Goal: Transaction & Acquisition: Purchase product/service

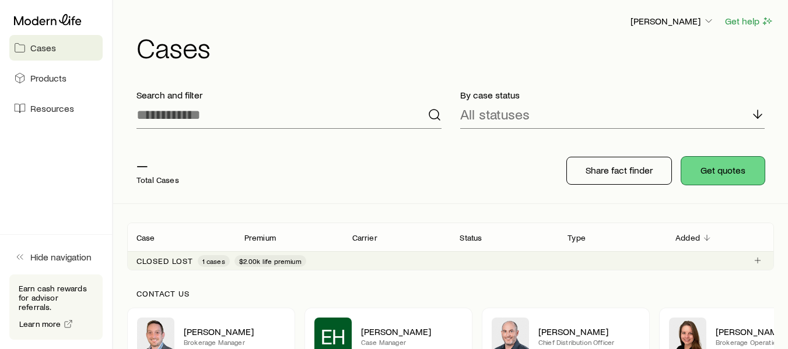
click at [722, 172] on button "Get quotes" at bounding box center [722, 171] width 83 height 28
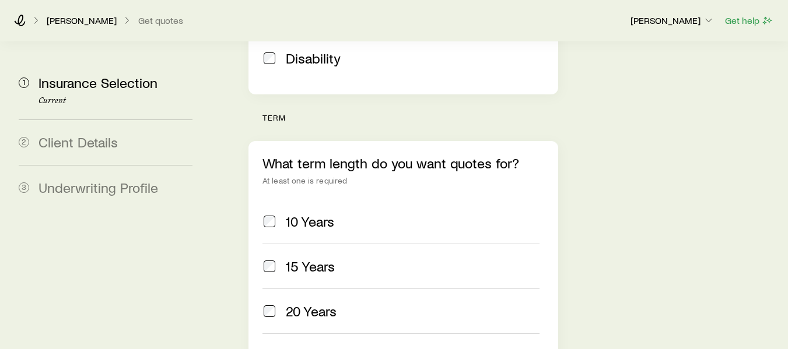
scroll to position [511, 0]
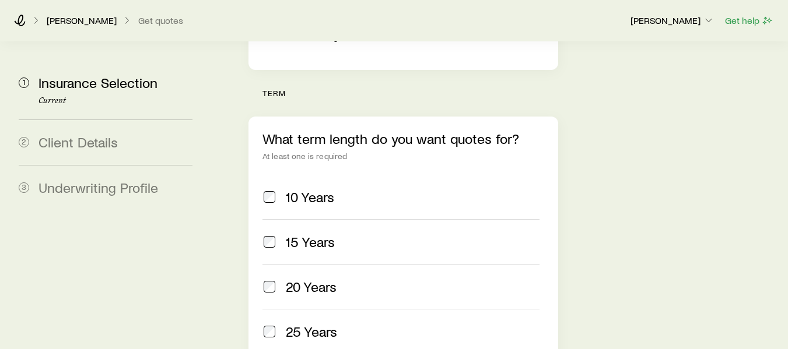
click at [275, 279] on span at bounding box center [269, 287] width 14 height 16
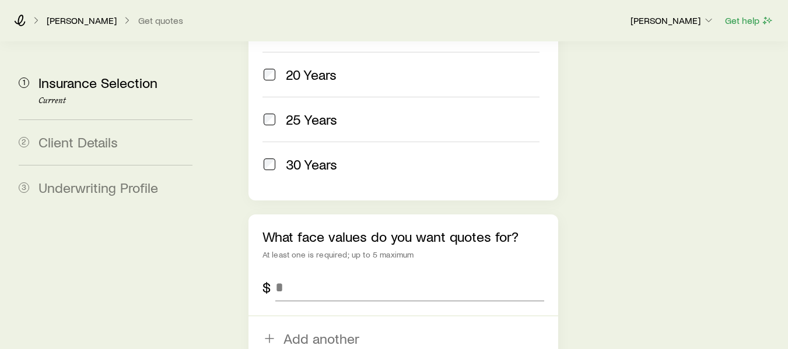
scroll to position [729, 0]
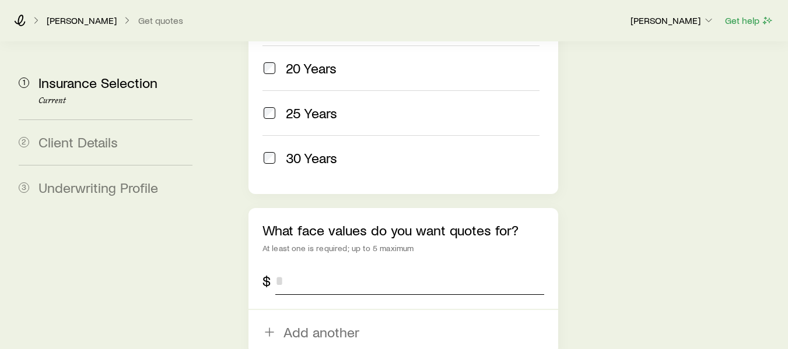
click at [328, 267] on input "tel" at bounding box center [409, 281] width 269 height 28
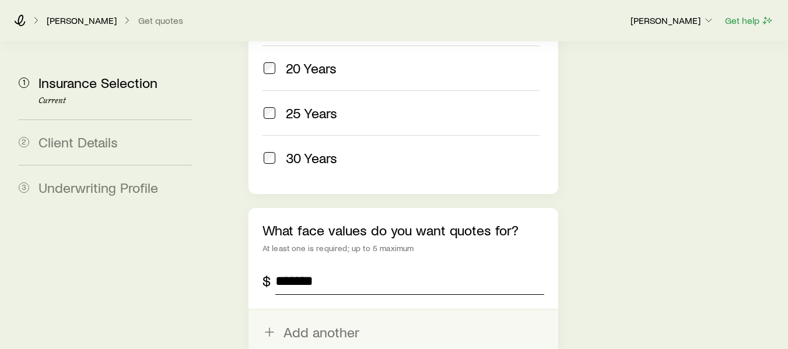
type input "*******"
click at [288, 310] on button "Add another" at bounding box center [403, 332] width 310 height 44
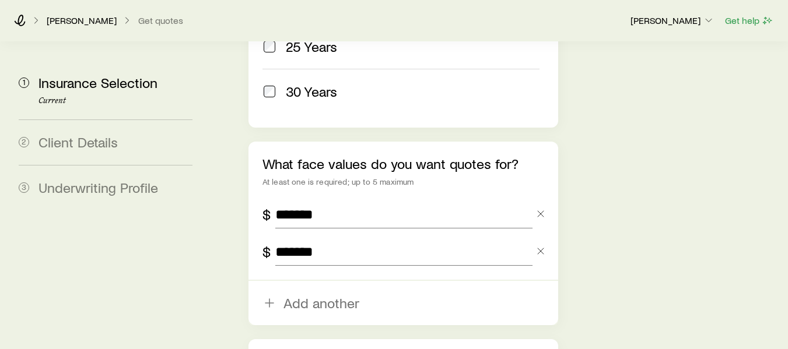
scroll to position [793, 0]
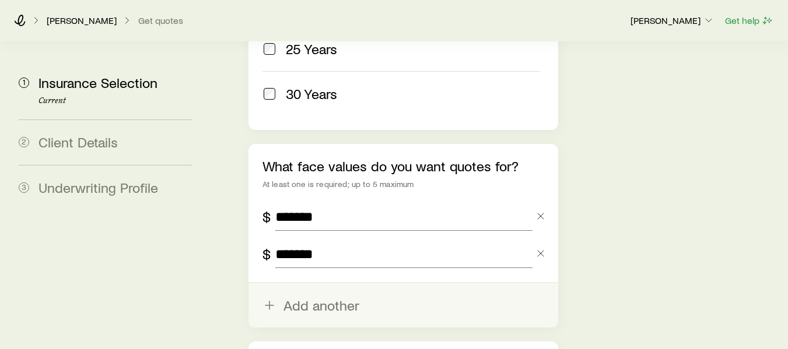
type input "*******"
click at [322, 283] on button "Add another" at bounding box center [403, 305] width 310 height 44
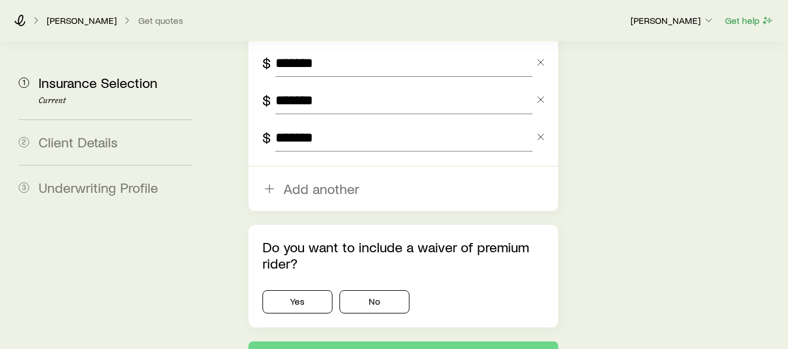
scroll to position [962, 0]
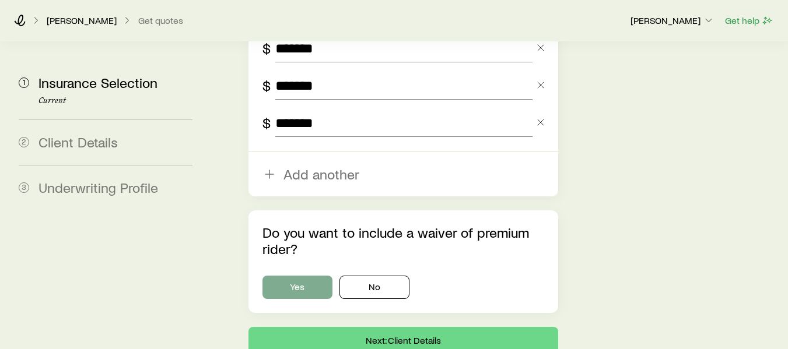
type input "*******"
click at [305, 276] on button "Yes" at bounding box center [297, 287] width 70 height 23
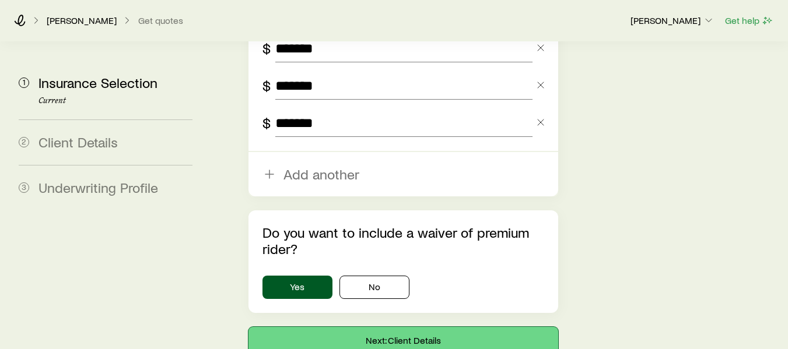
click at [417, 327] on button "Next: Client Details" at bounding box center [403, 341] width 310 height 28
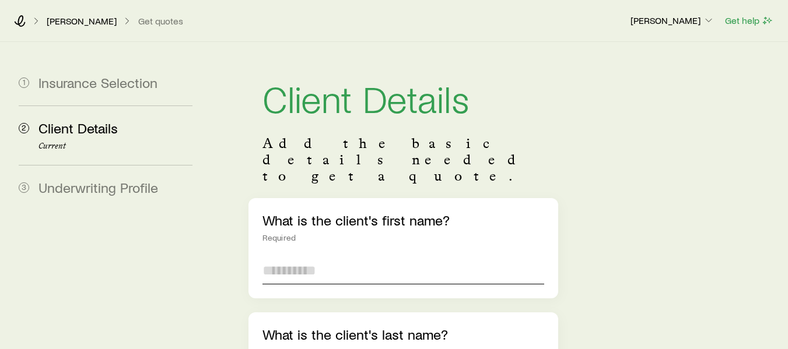
click at [325, 257] on input "text" at bounding box center [403, 271] width 282 height 28
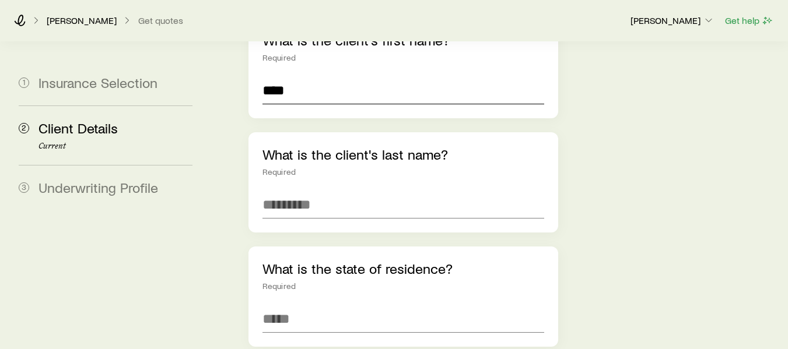
scroll to position [139, 0]
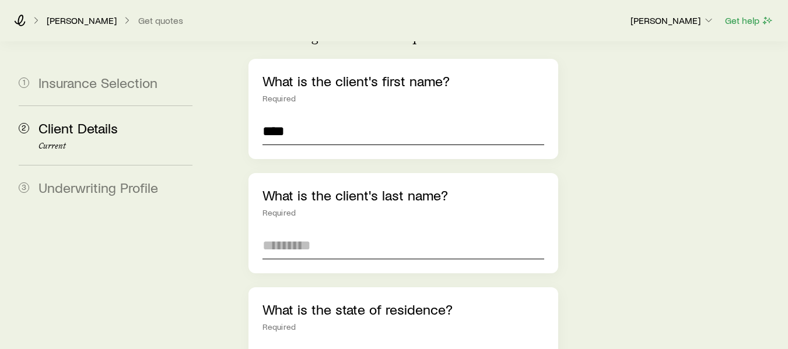
type input "****"
click at [315, 231] on input "text" at bounding box center [403, 245] width 282 height 28
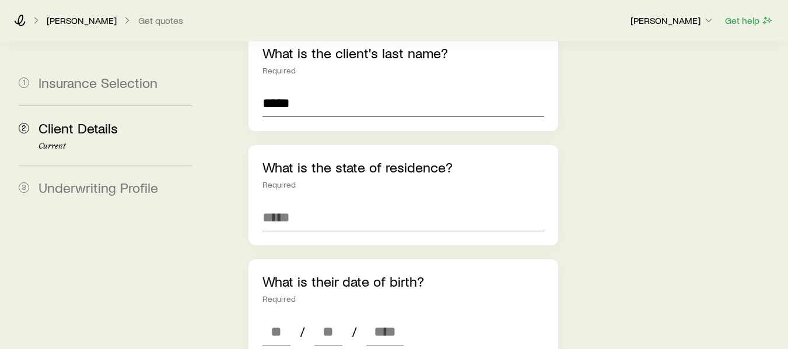
scroll to position [293, 0]
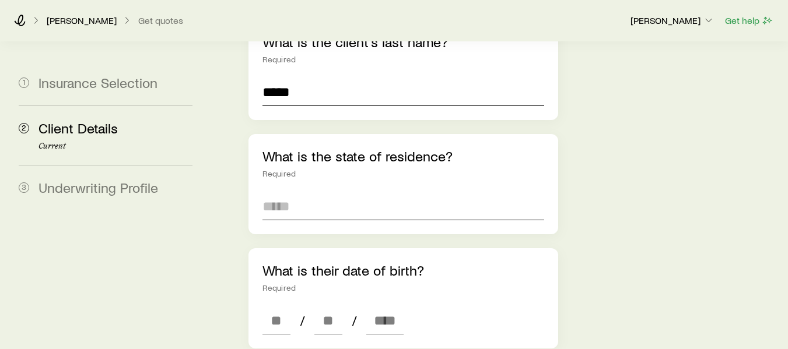
type input "*****"
click at [341, 192] on input at bounding box center [403, 206] width 282 height 28
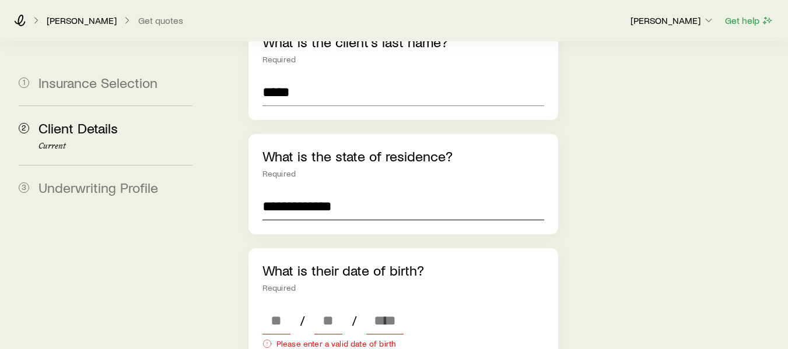
click at [363, 192] on input "**********" at bounding box center [403, 206] width 282 height 28
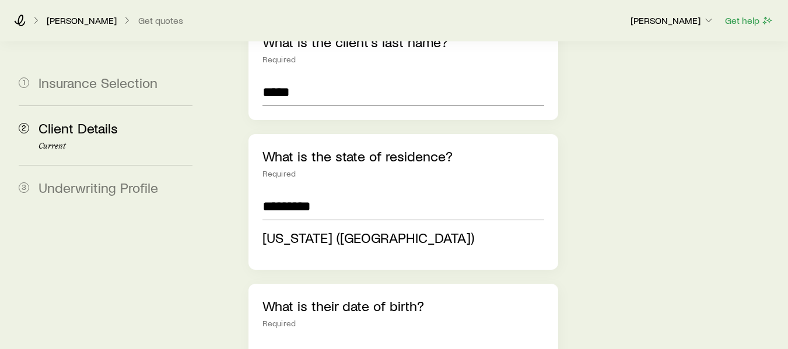
type input "**********"
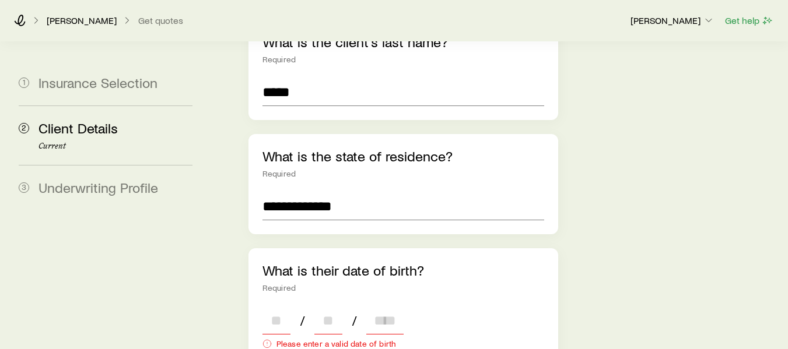
click at [286, 320] on div "/ / Please enter a valid date of birth" at bounding box center [403, 330] width 282 height 47
type input "**"
type input "****"
type input "*"
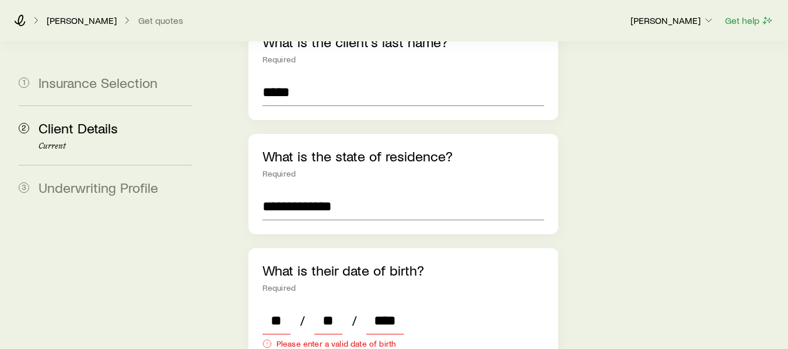
type input "*"
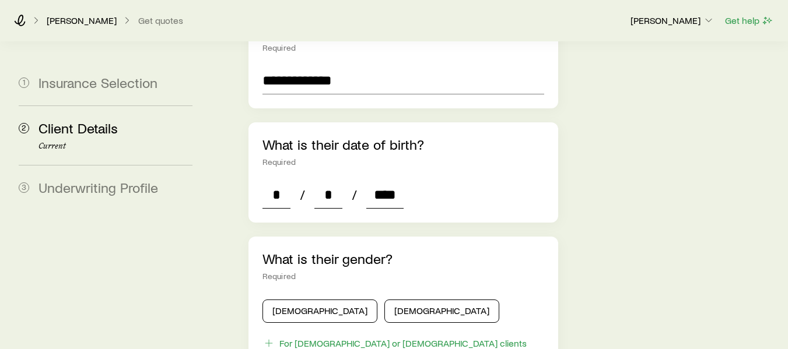
scroll to position [484, 0]
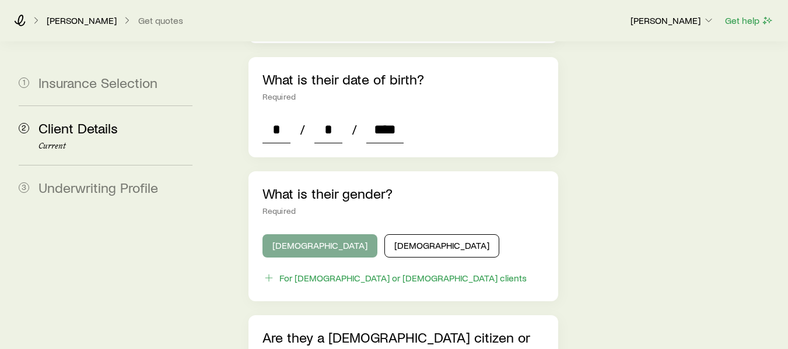
type input "****"
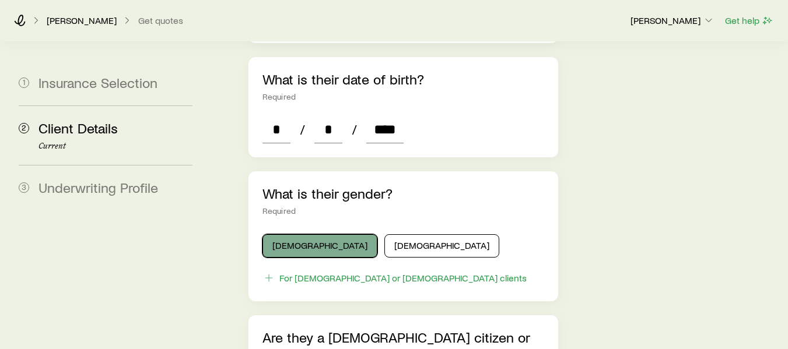
click at [283, 234] on button "[DEMOGRAPHIC_DATA]" at bounding box center [319, 245] width 115 height 23
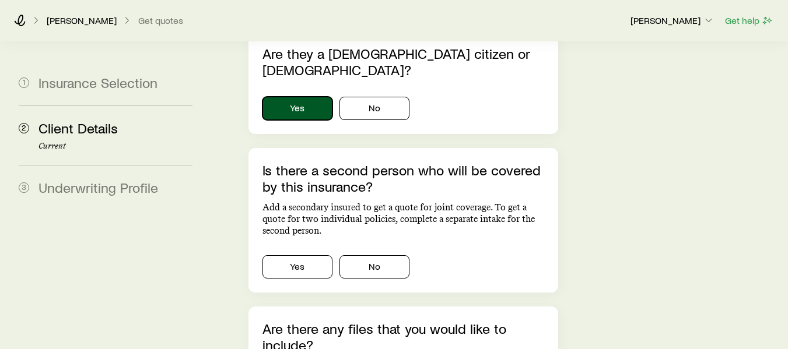
scroll to position [781, 0]
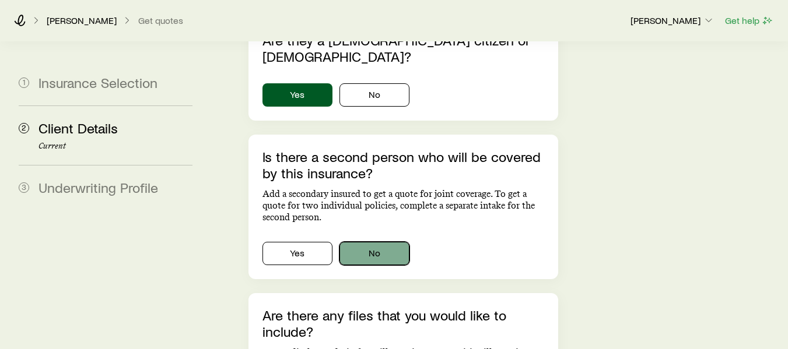
click at [382, 242] on button "No" at bounding box center [374, 253] width 70 height 23
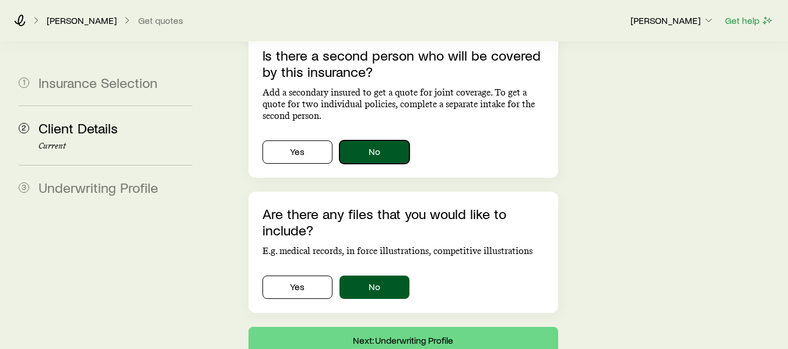
scroll to position [901, 0]
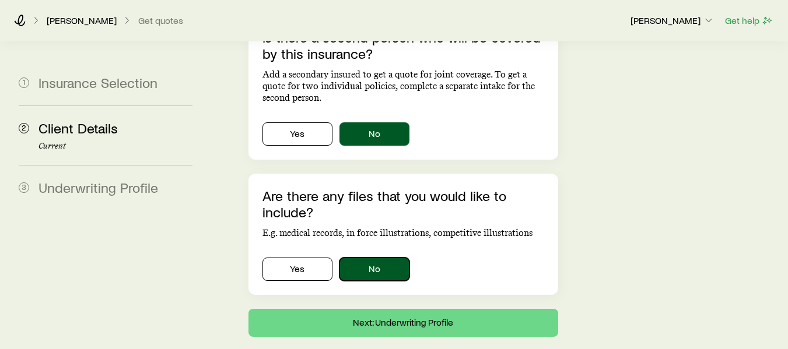
click at [380, 258] on button "No" at bounding box center [374, 269] width 70 height 23
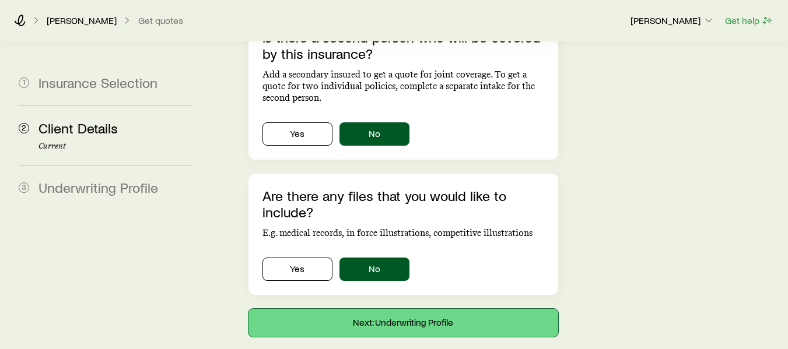
click at [412, 309] on button "Next: Underwriting Profile" at bounding box center [403, 323] width 310 height 28
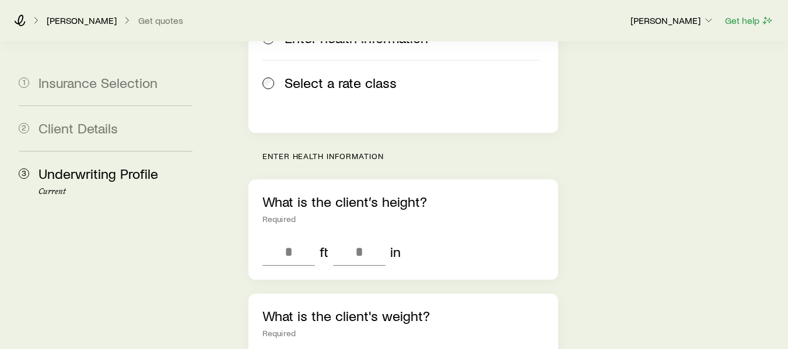
scroll to position [359, 0]
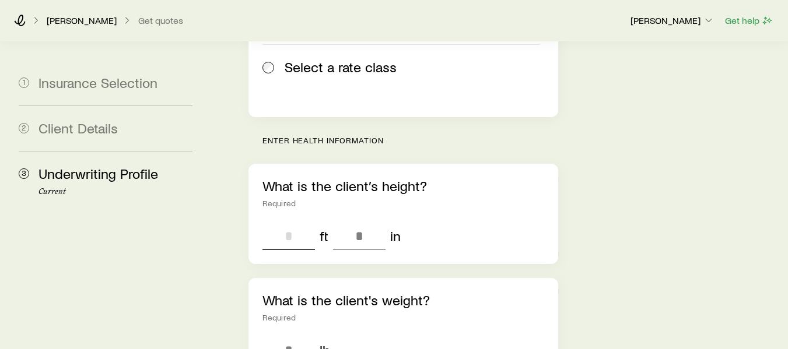
click at [295, 222] on input "tel" at bounding box center [288, 236] width 52 height 28
type input "*"
click at [346, 222] on input "tel" at bounding box center [359, 236] width 52 height 28
type input "*"
click at [275, 336] on input "tel" at bounding box center [288, 350] width 52 height 28
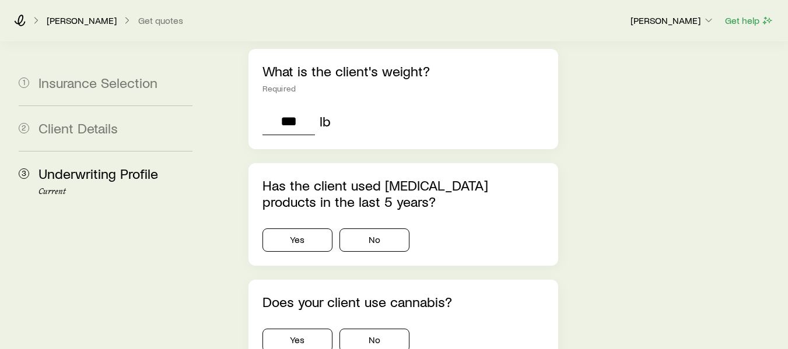
scroll to position [604, 0]
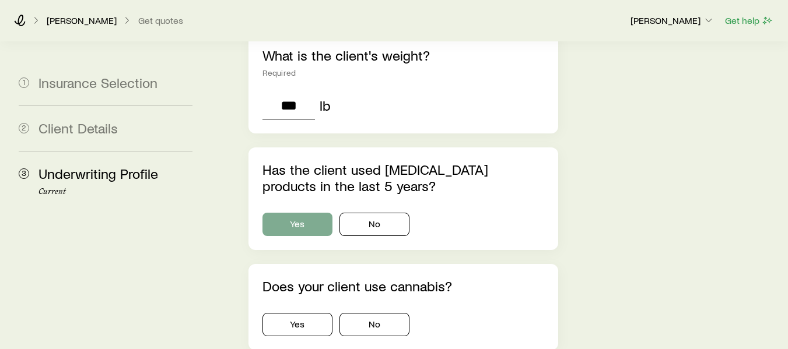
type input "***"
click at [307, 213] on button "Yes" at bounding box center [297, 224] width 70 height 23
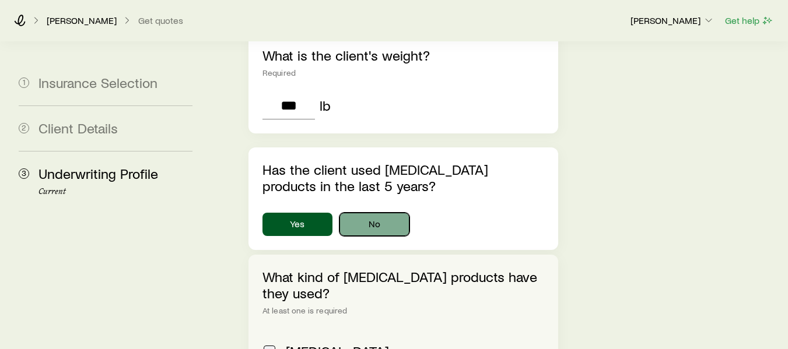
click at [371, 213] on button "No" at bounding box center [374, 224] width 70 height 23
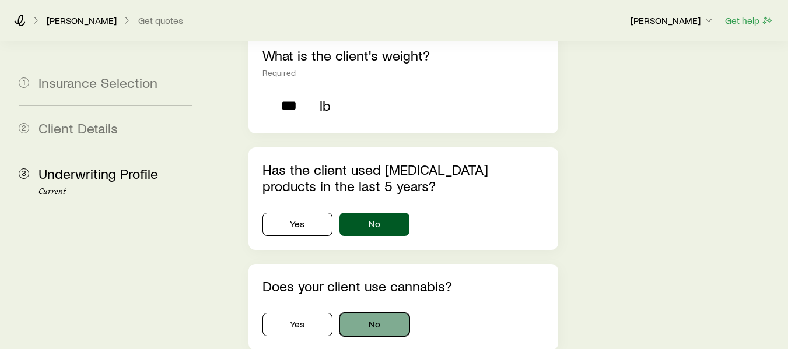
click at [384, 313] on button "No" at bounding box center [374, 324] width 70 height 23
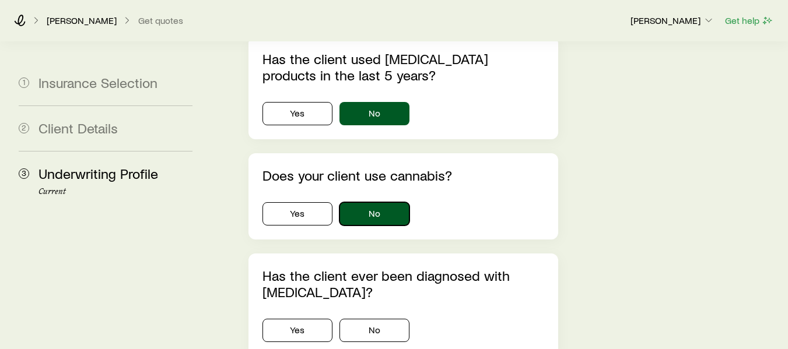
scroll to position [809, 0]
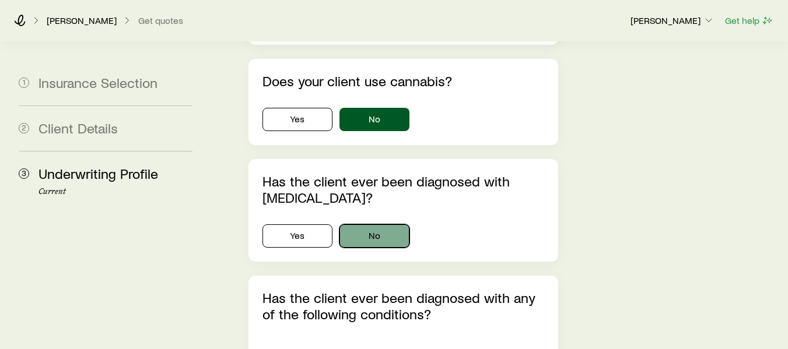
click at [382, 224] on button "No" at bounding box center [374, 235] width 70 height 23
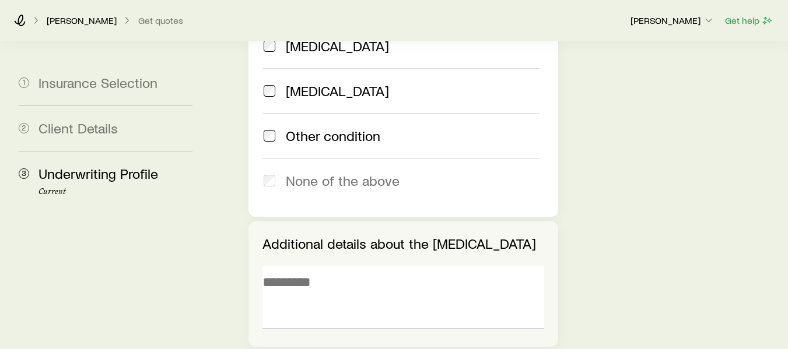
scroll to position [1359, 0]
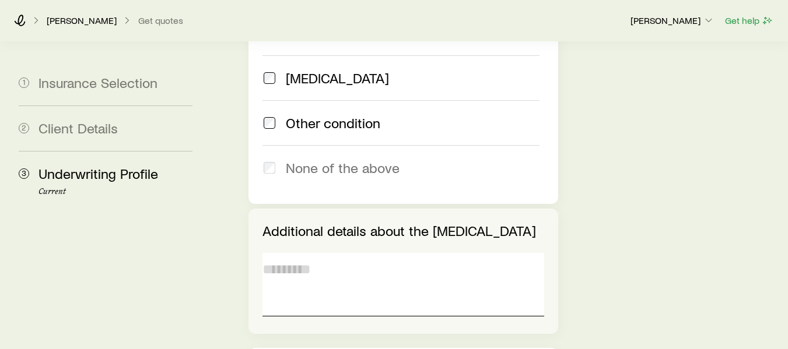
click at [318, 253] on textarea at bounding box center [403, 285] width 282 height 64
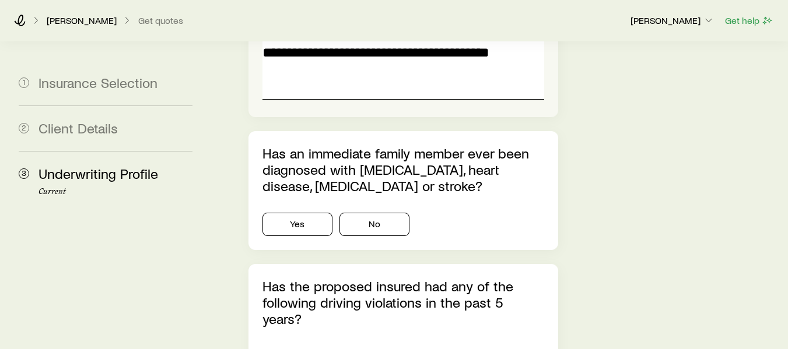
scroll to position [1580, 0]
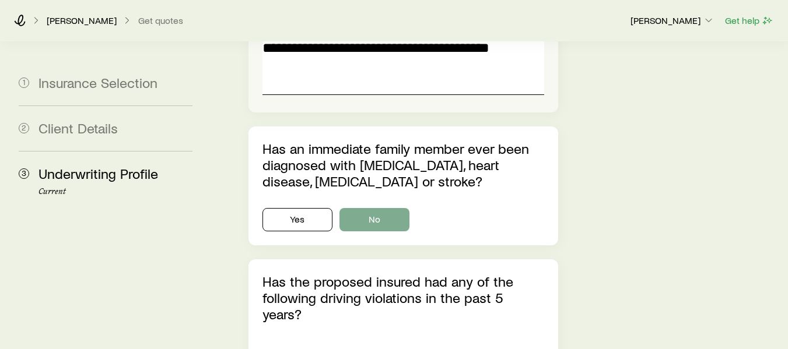
type textarea "**********"
click at [385, 208] on button "No" at bounding box center [374, 219] width 70 height 23
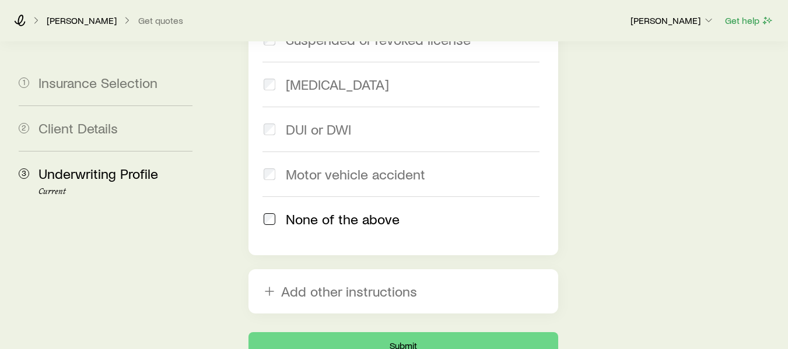
scroll to position [1994, 0]
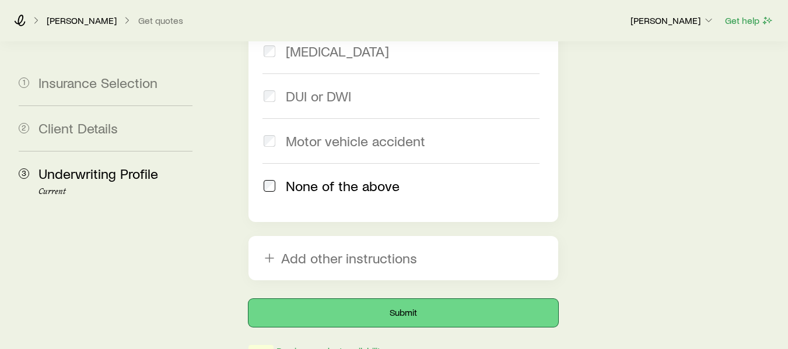
click at [389, 299] on button "Submit" at bounding box center [403, 313] width 310 height 28
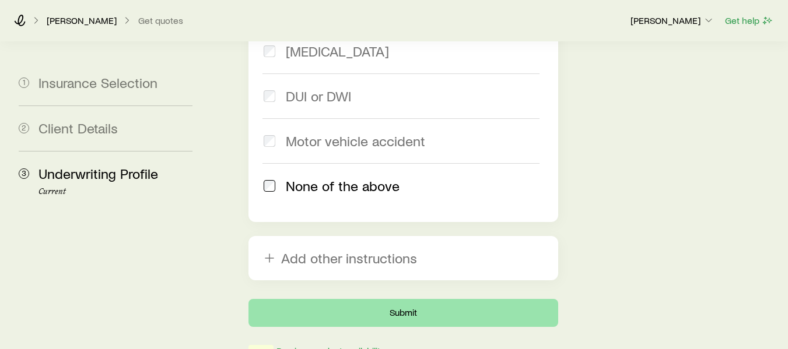
scroll to position [0, 0]
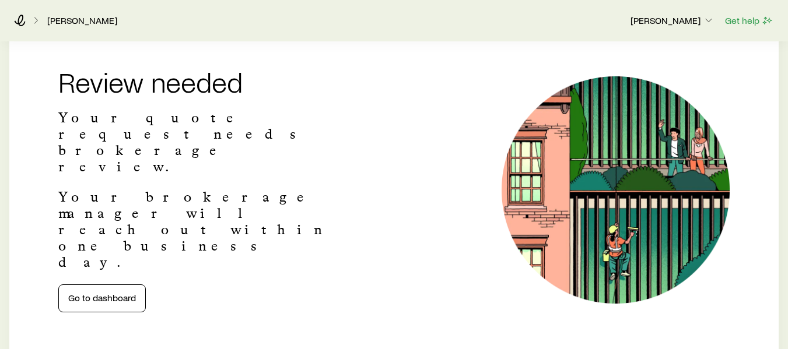
scroll to position [203, 0]
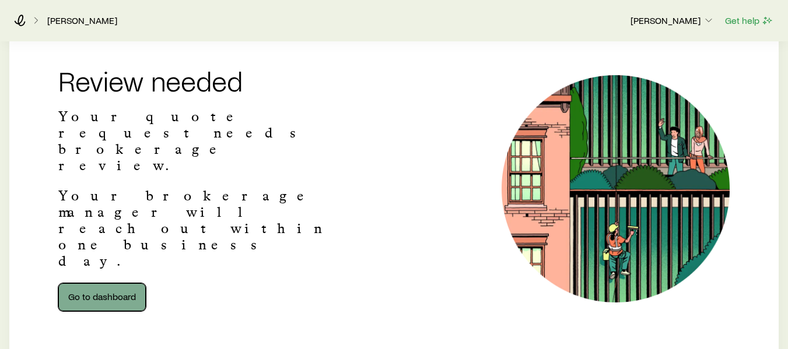
click at [106, 283] on link "Go to dashboard" at bounding box center [101, 297] width 87 height 28
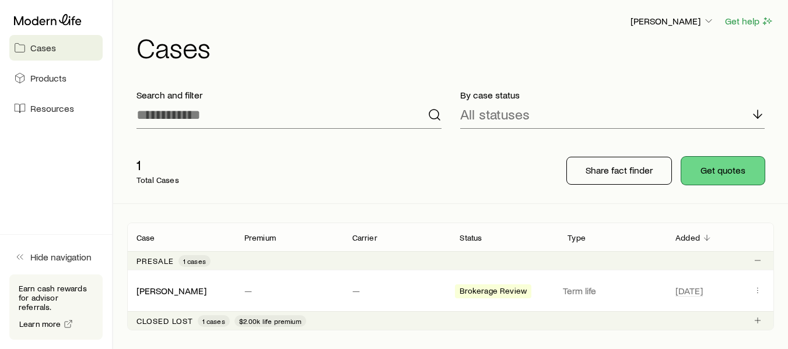
click at [726, 172] on button "Get quotes" at bounding box center [722, 171] width 83 height 28
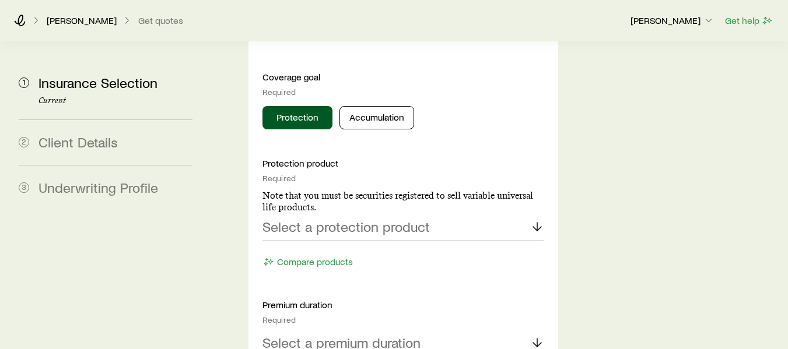
scroll to position [614, 0]
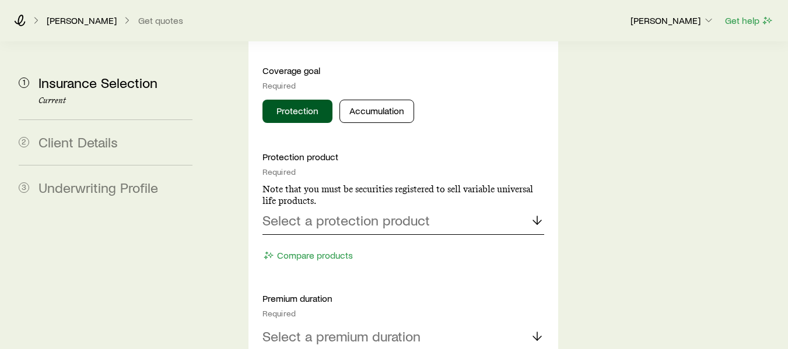
click at [533, 213] on icon at bounding box center [537, 220] width 14 height 14
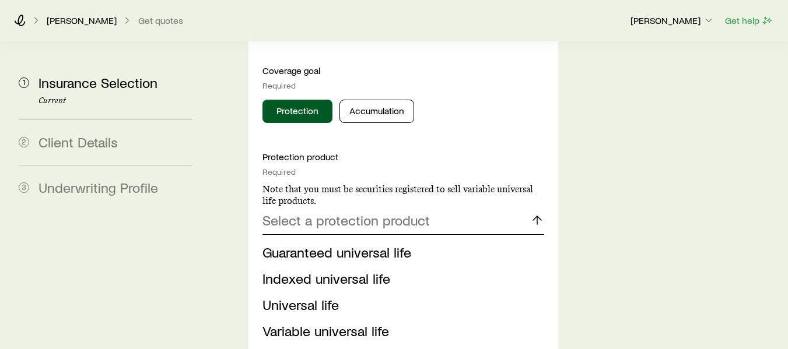
click at [533, 213] on icon at bounding box center [537, 220] width 14 height 14
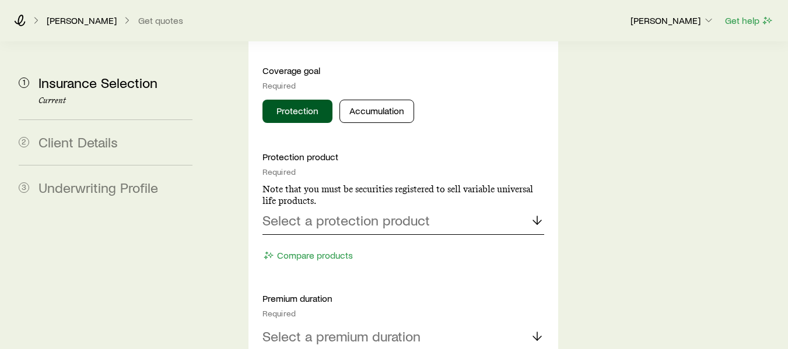
click at [533, 213] on icon at bounding box center [537, 220] width 14 height 14
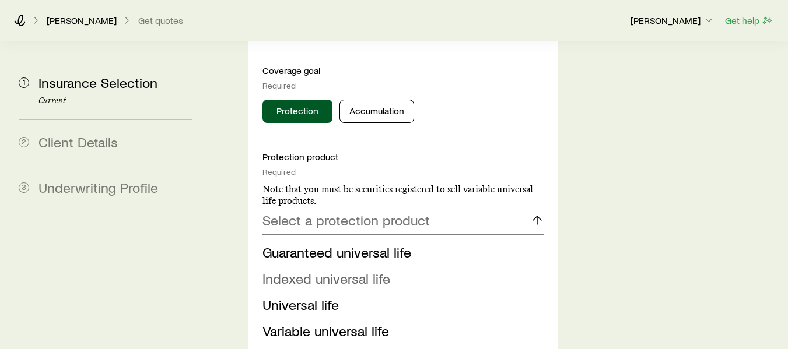
click at [380, 270] on span "Indexed universal life" at bounding box center [326, 278] width 128 height 17
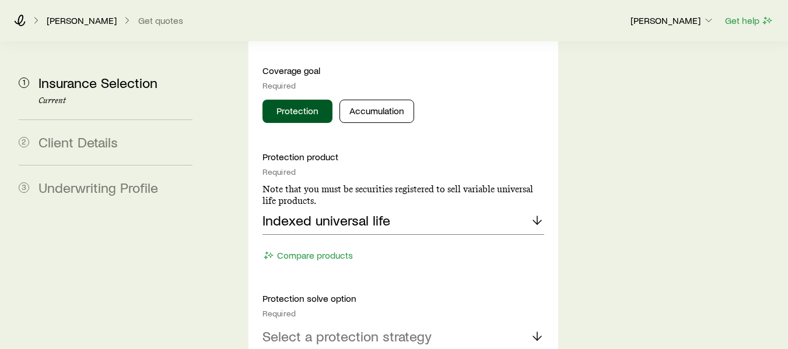
click at [533, 329] on icon at bounding box center [537, 336] width 14 height 14
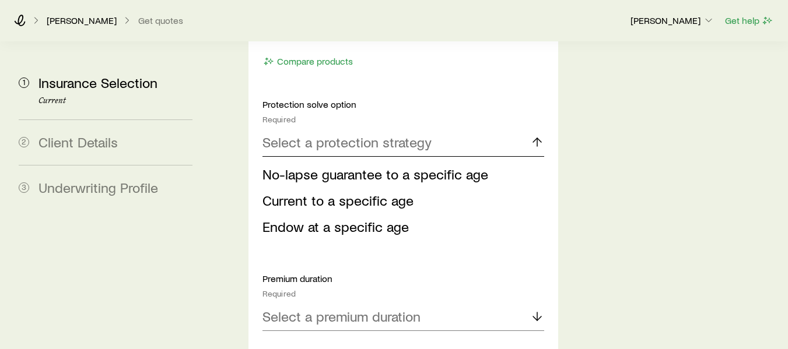
scroll to position [812, 0]
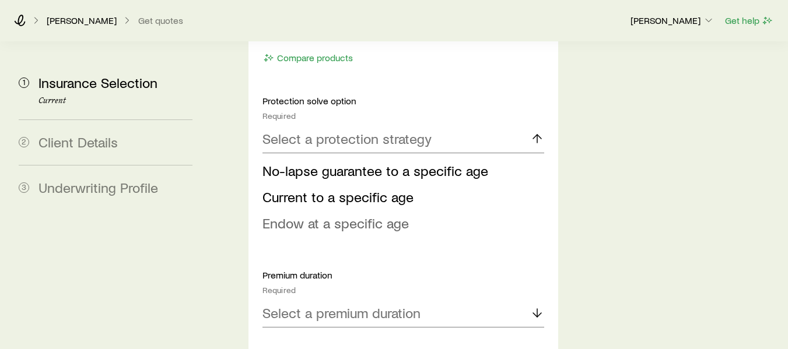
click at [395, 215] on span "Endow at a specific age" at bounding box center [335, 223] width 146 height 17
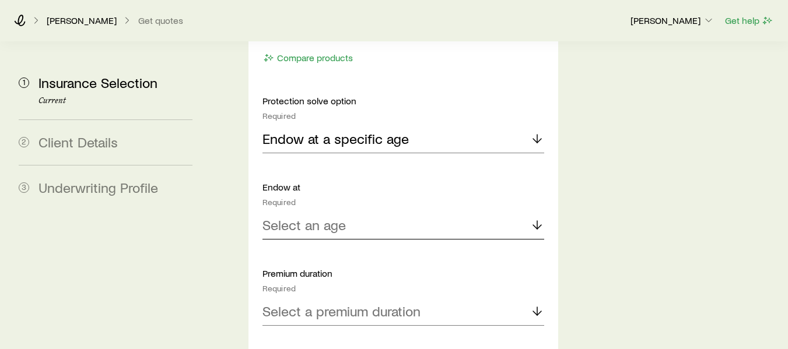
click at [536, 218] on icon at bounding box center [537, 225] width 14 height 14
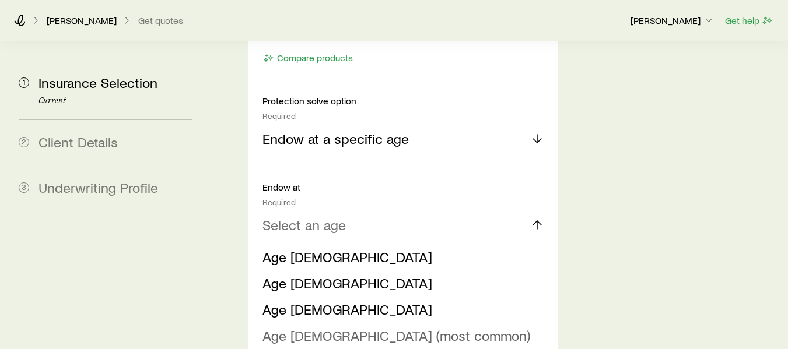
click at [344, 327] on span "Age [DEMOGRAPHIC_DATA] (most common)" at bounding box center [396, 335] width 268 height 17
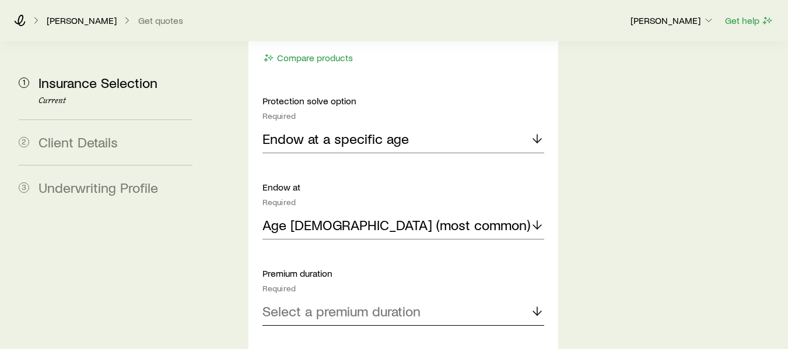
click at [531, 304] on icon at bounding box center [537, 311] width 14 height 14
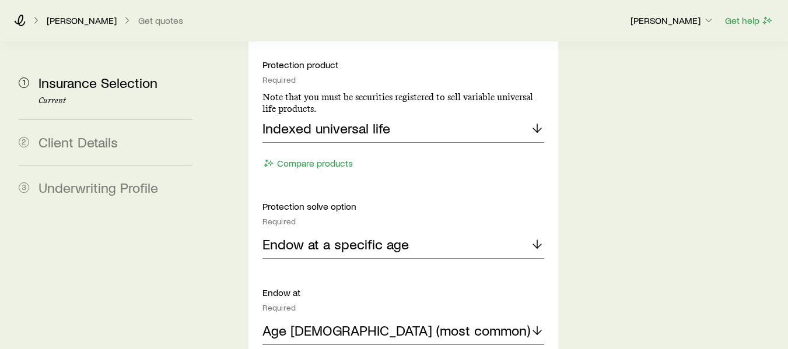
scroll to position [718, 0]
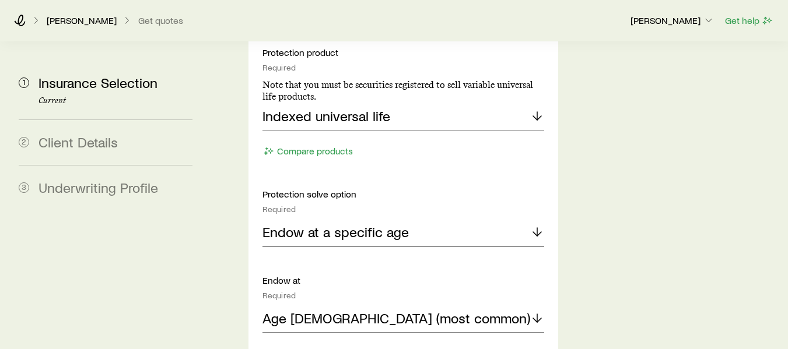
click at [534, 225] on icon at bounding box center [537, 232] width 14 height 14
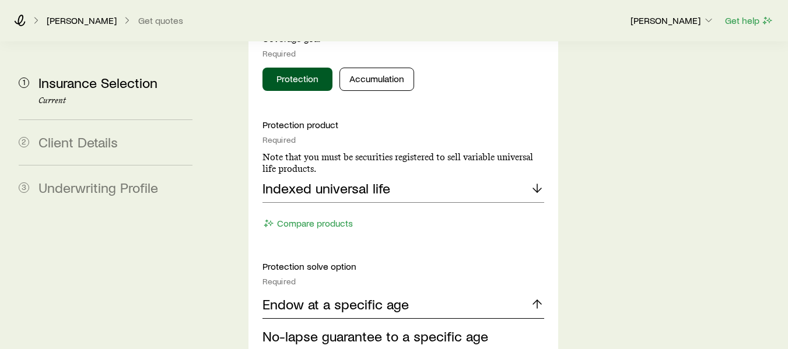
scroll to position [651, 0]
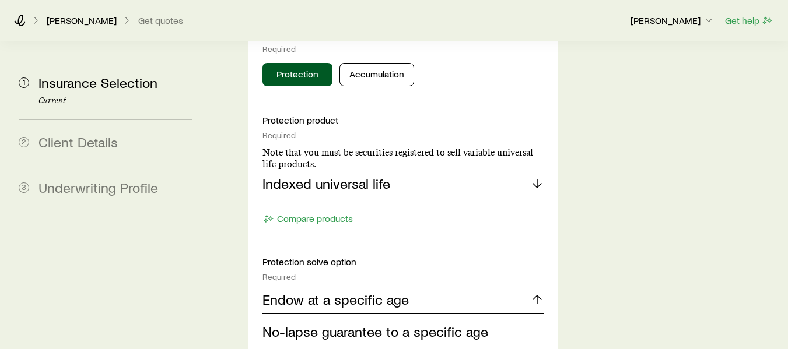
click at [536, 296] on polyline at bounding box center [537, 298] width 8 height 4
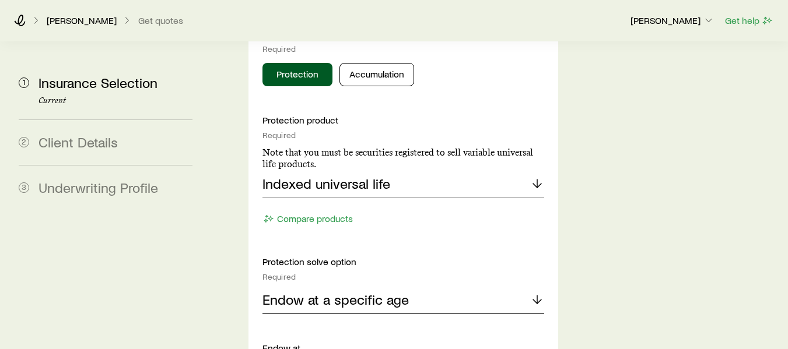
click at [539, 293] on icon at bounding box center [537, 300] width 14 height 14
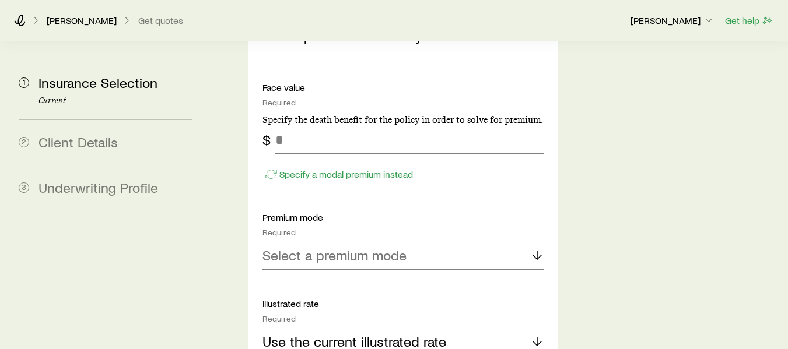
scroll to position [1331, 0]
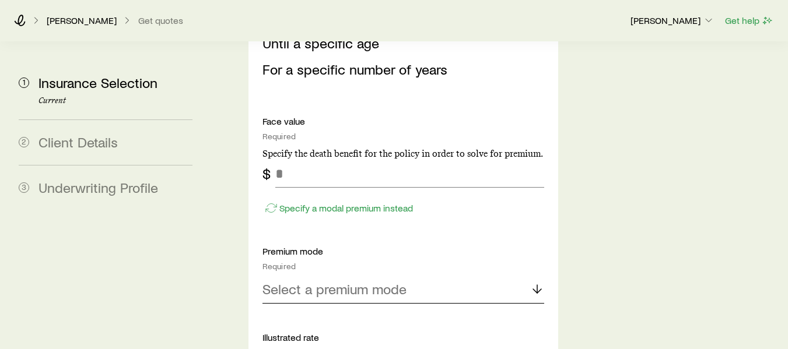
click at [536, 282] on icon at bounding box center [537, 289] width 14 height 14
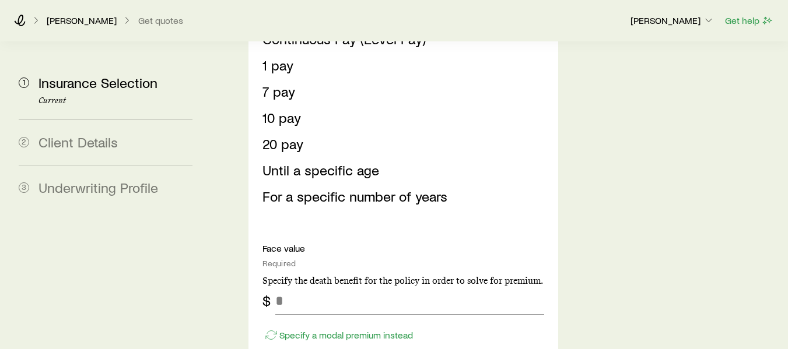
scroll to position [1209, 0]
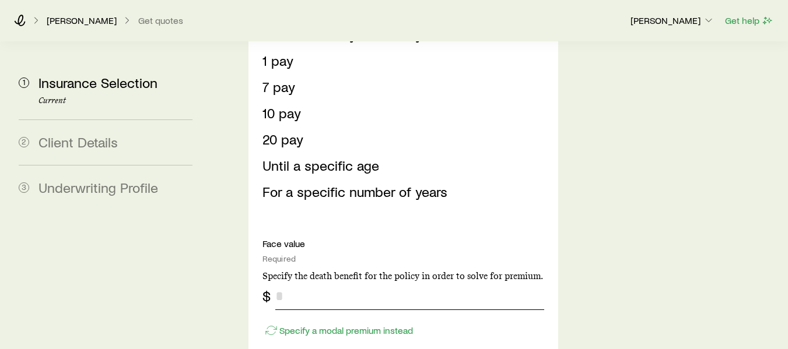
click at [299, 282] on input "tel" at bounding box center [409, 296] width 269 height 28
type input "*******"
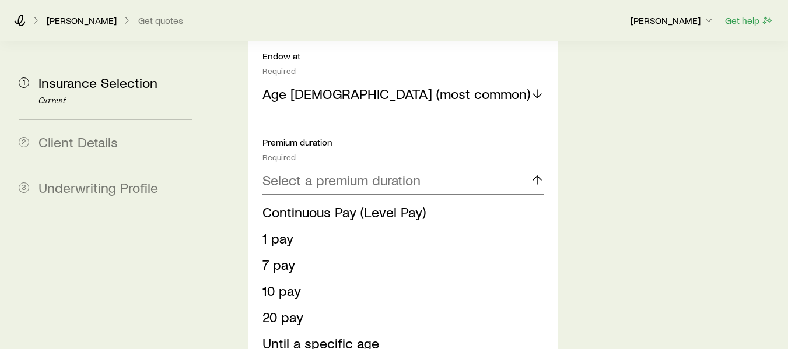
scroll to position [1014, 0]
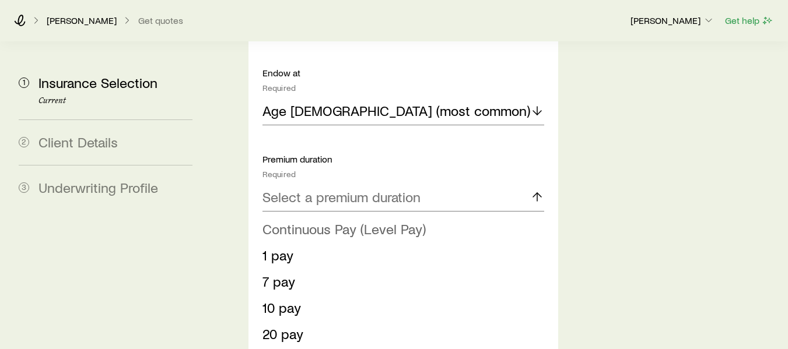
click at [399, 220] on span "Continuous Pay (Level Pay)" at bounding box center [343, 228] width 163 height 17
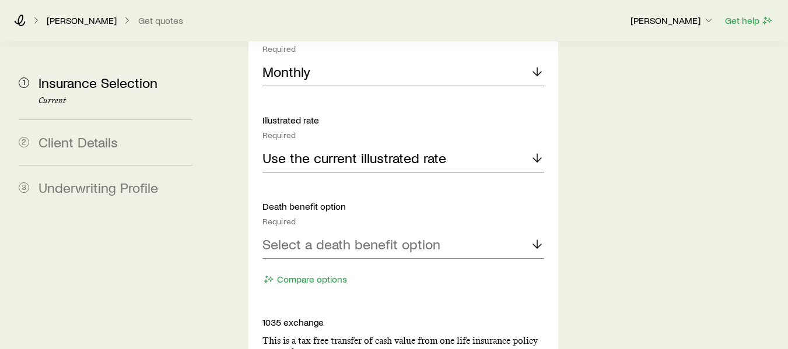
scroll to position [1375, 0]
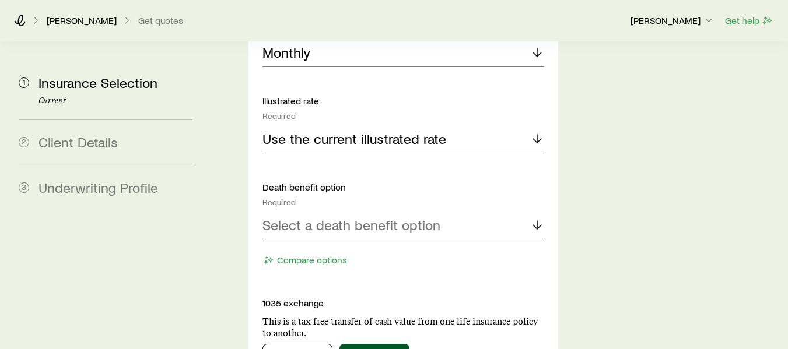
click at [539, 225] on polyline at bounding box center [537, 227] width 8 height 4
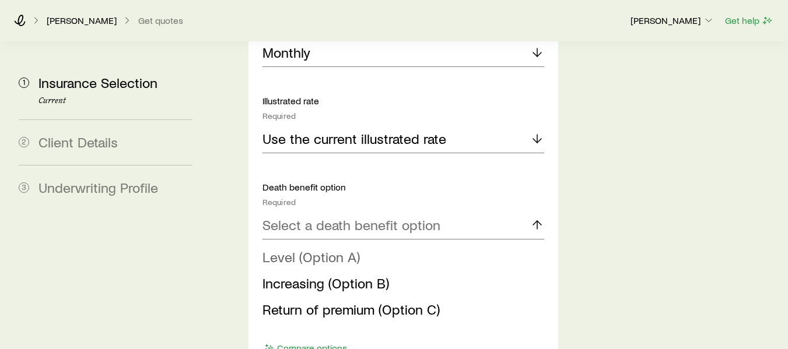
click at [326, 248] on span "Level (Option A)" at bounding box center [310, 256] width 97 height 17
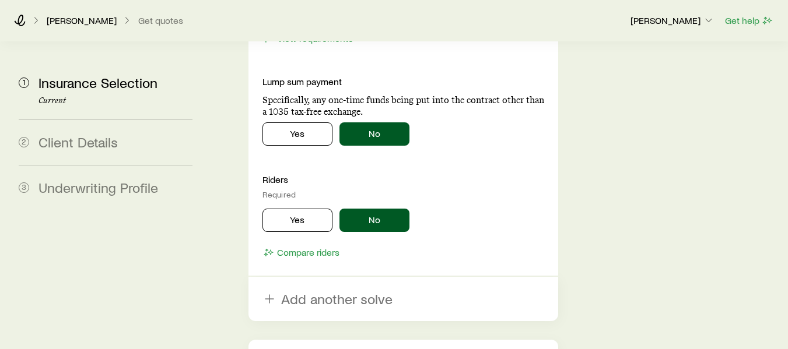
scroll to position [1720, 0]
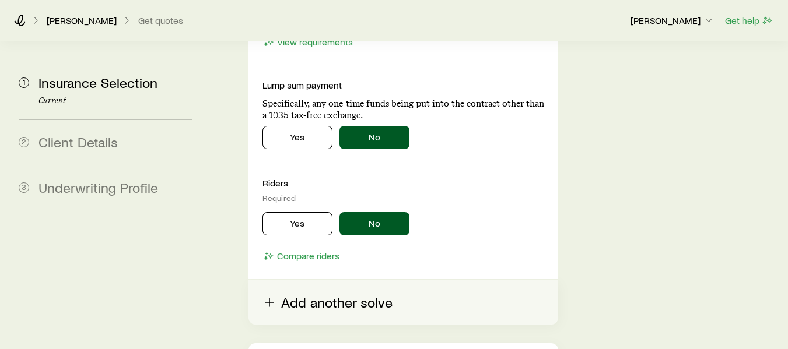
click at [328, 280] on button "Add another solve" at bounding box center [403, 302] width 310 height 44
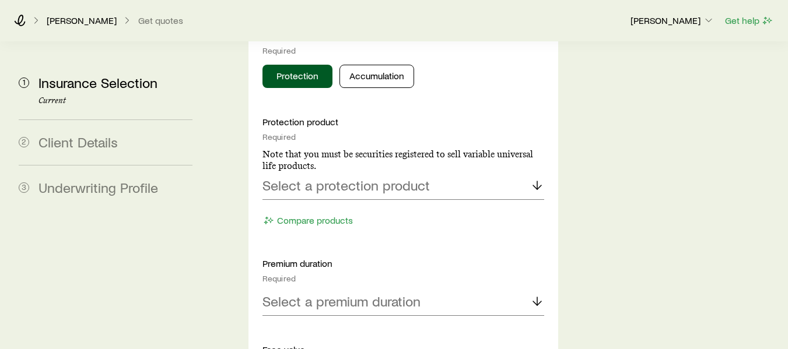
scroll to position [2093, 0]
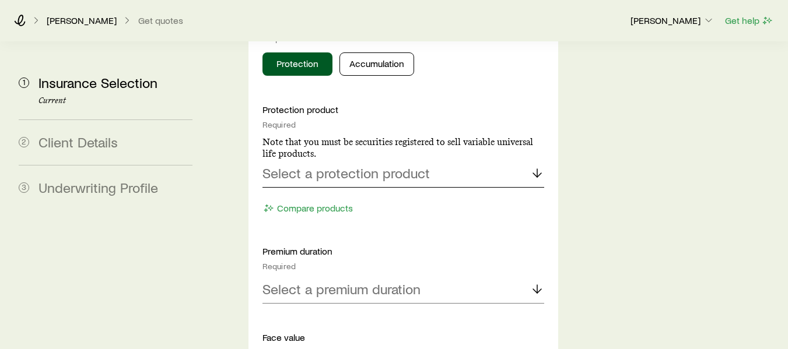
click at [536, 166] on icon at bounding box center [537, 173] width 14 height 14
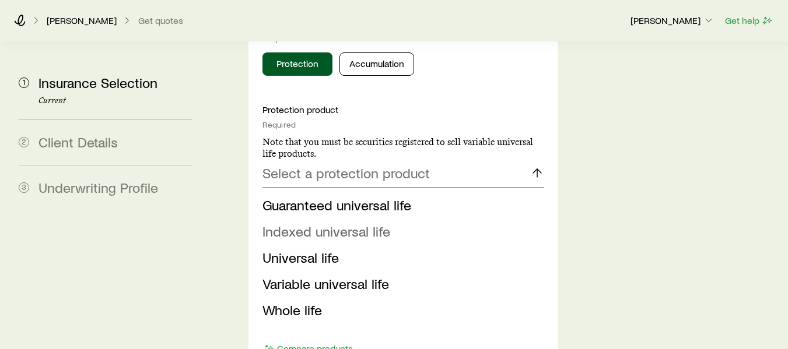
click at [405, 219] on li "Indexed universal life" at bounding box center [399, 232] width 275 height 26
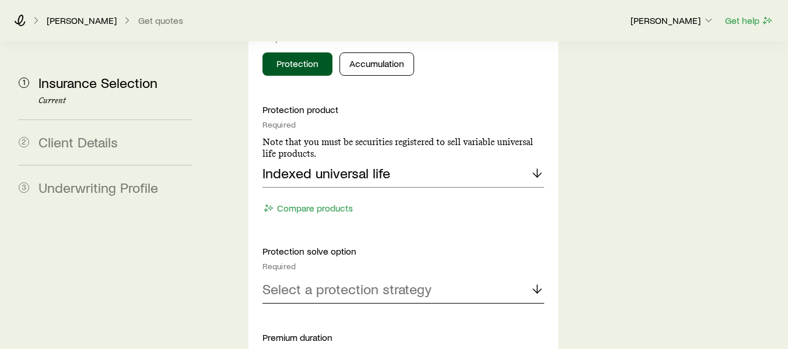
click at [537, 285] on line at bounding box center [537, 289] width 0 height 8
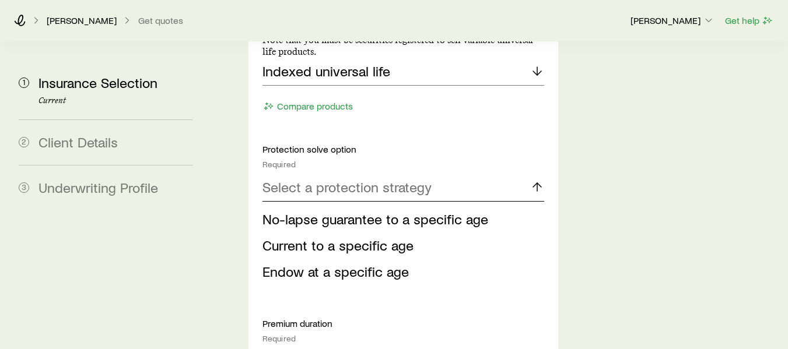
scroll to position [2220, 0]
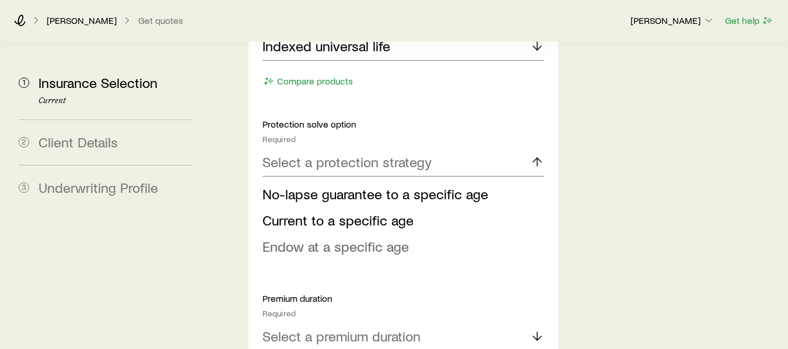
click at [385, 238] on span "Endow at a specific age" at bounding box center [335, 246] width 146 height 17
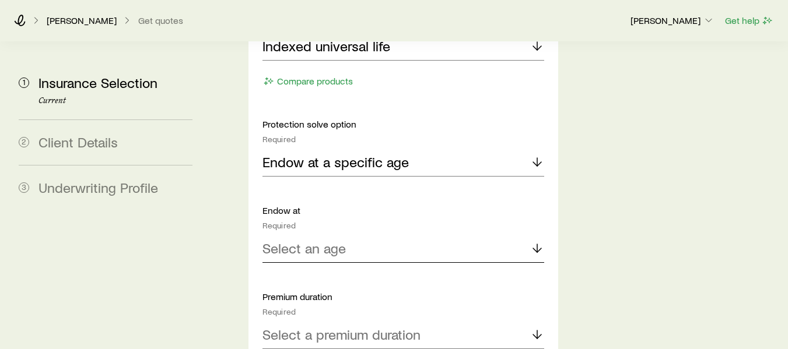
click at [536, 241] on icon at bounding box center [537, 248] width 14 height 14
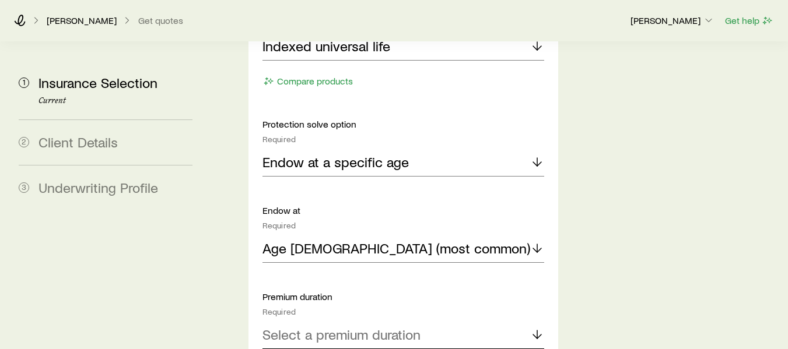
click at [535, 335] on polyline at bounding box center [537, 337] width 8 height 4
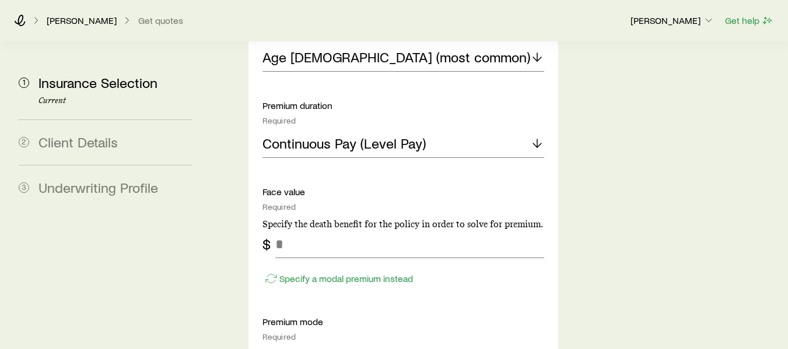
scroll to position [2437, 0]
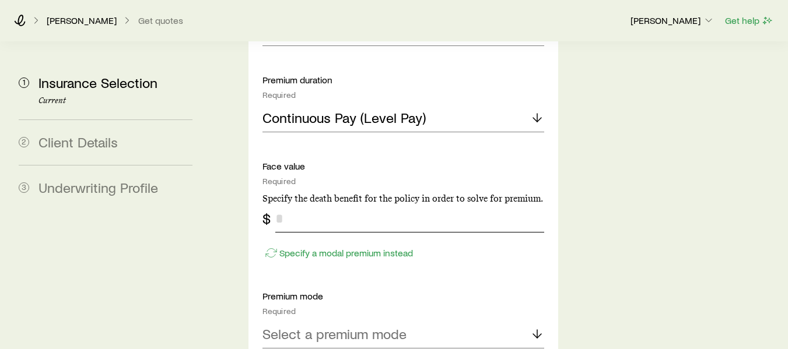
click at [315, 205] on input "tel" at bounding box center [409, 219] width 269 height 28
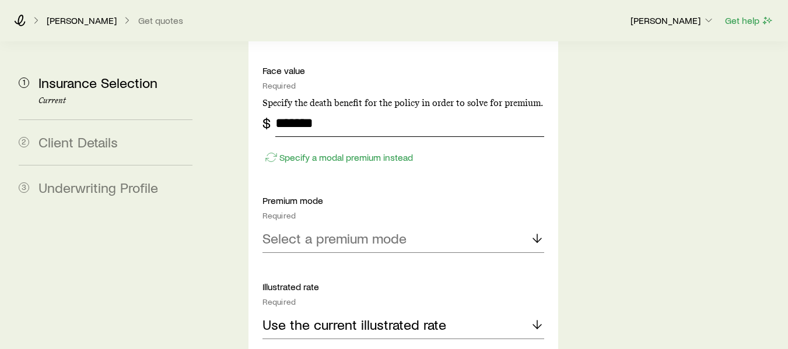
scroll to position [2545, 0]
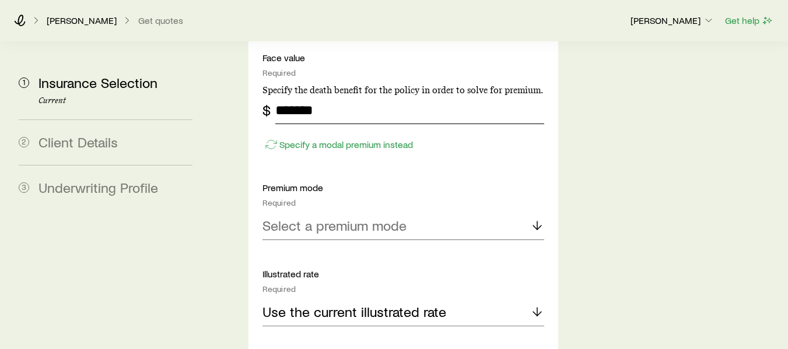
type input "*******"
click at [535, 219] on icon at bounding box center [537, 226] width 14 height 14
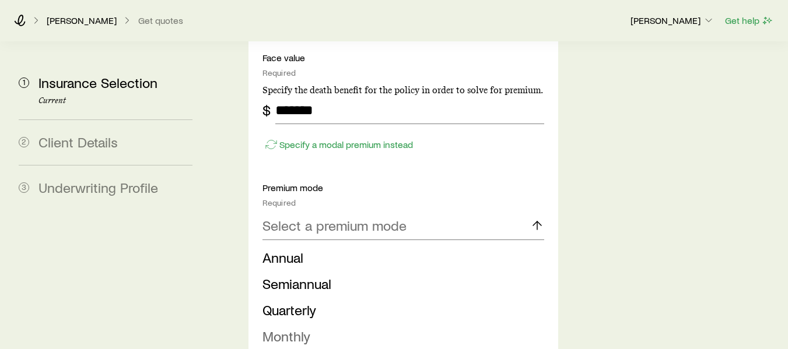
click at [389, 324] on li "Monthly" at bounding box center [399, 337] width 275 height 26
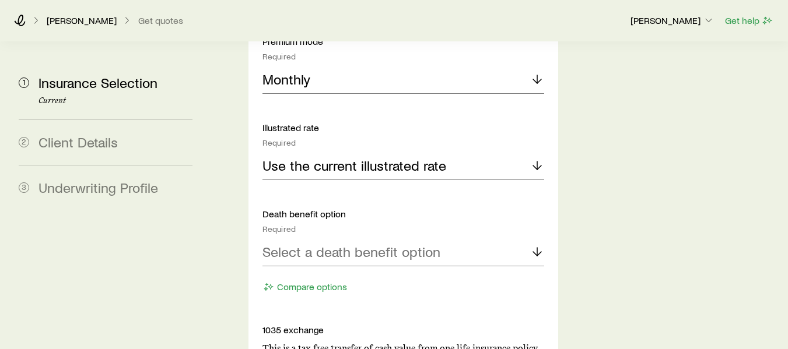
scroll to position [2724, 0]
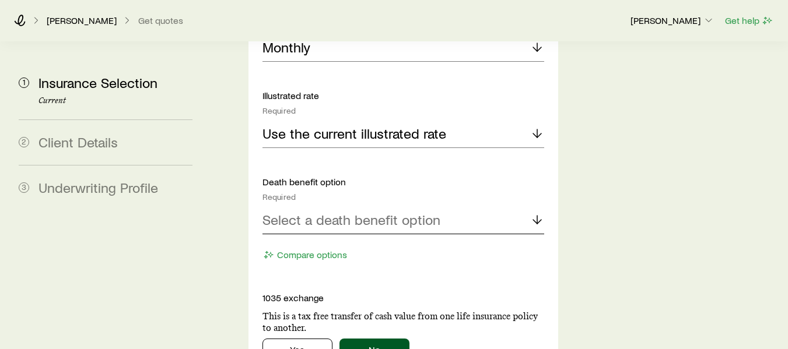
click at [539, 213] on icon at bounding box center [537, 220] width 14 height 14
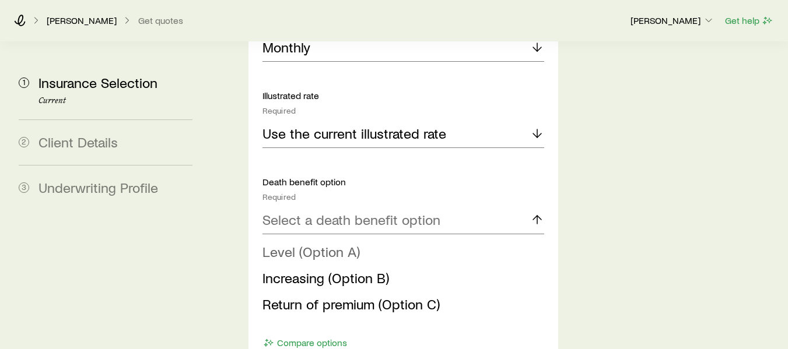
click at [338, 243] on span "Level (Option A)" at bounding box center [310, 251] width 97 height 17
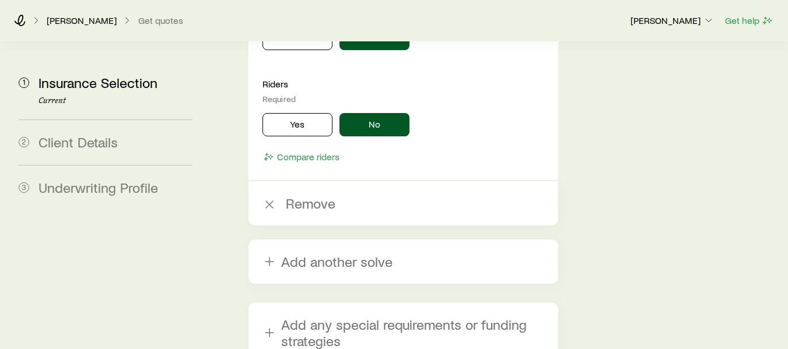
scroll to position [3238, 0]
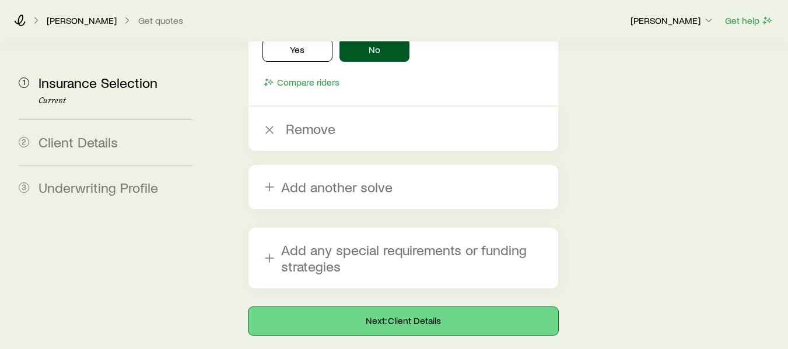
click at [417, 307] on button "Next: Client Details" at bounding box center [403, 321] width 310 height 28
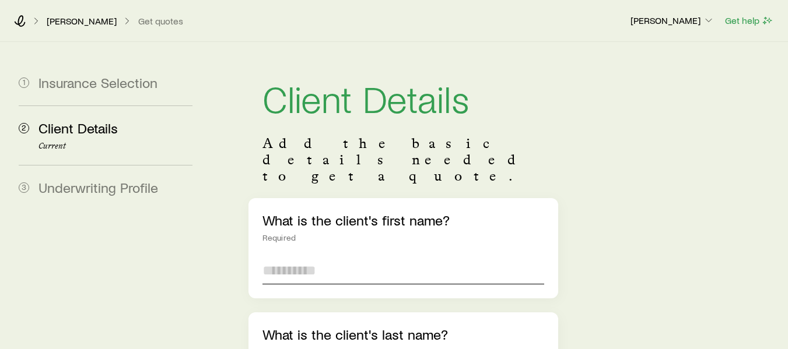
click at [351, 257] on input "text" at bounding box center [403, 271] width 282 height 28
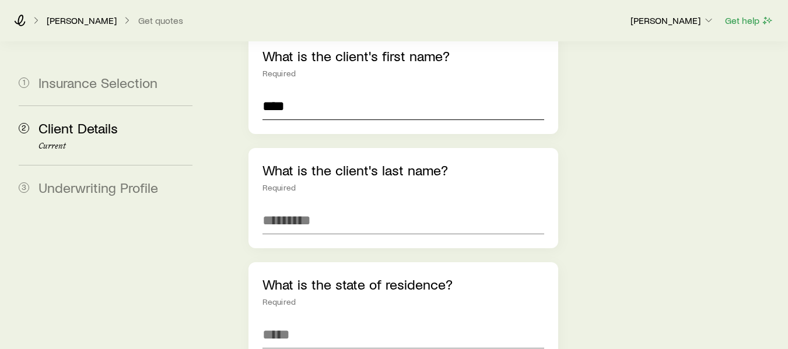
scroll to position [167, 0]
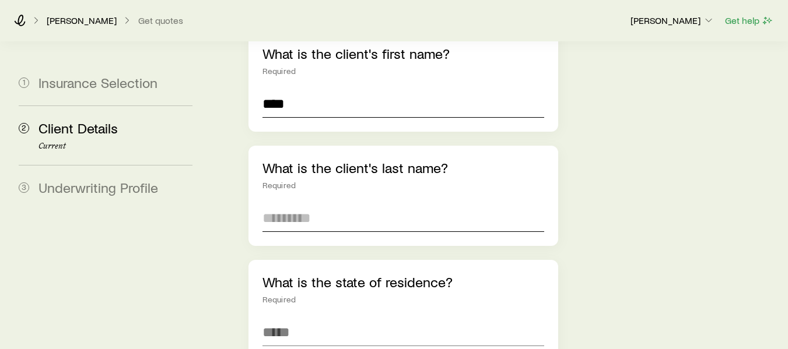
type input "****"
click at [293, 204] on input "text" at bounding box center [403, 218] width 282 height 28
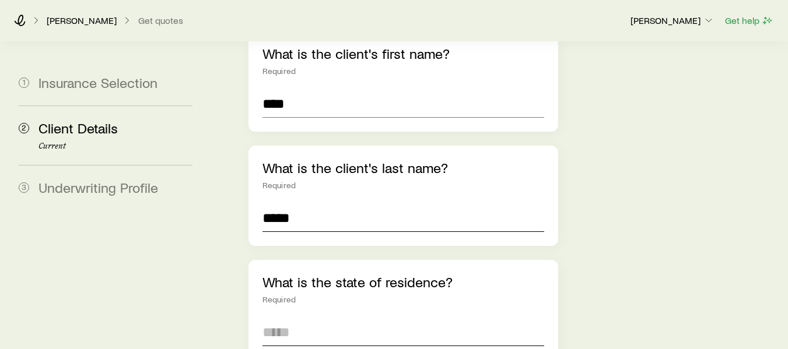
type input "*****"
click at [321, 318] on input at bounding box center [403, 332] width 282 height 28
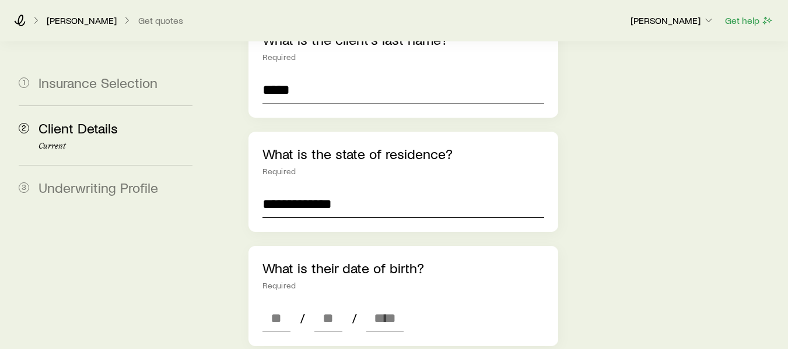
scroll to position [302, 0]
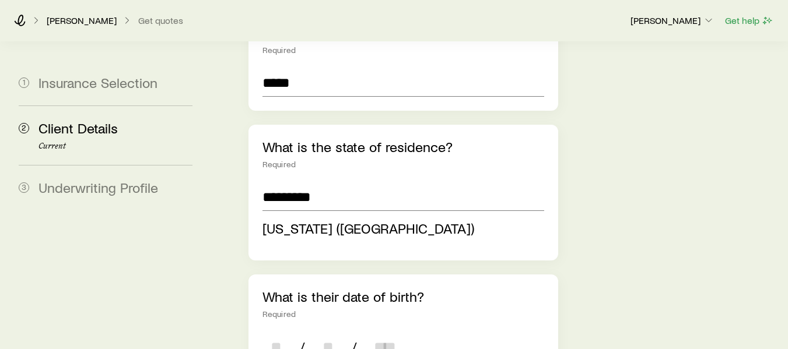
type input "**********"
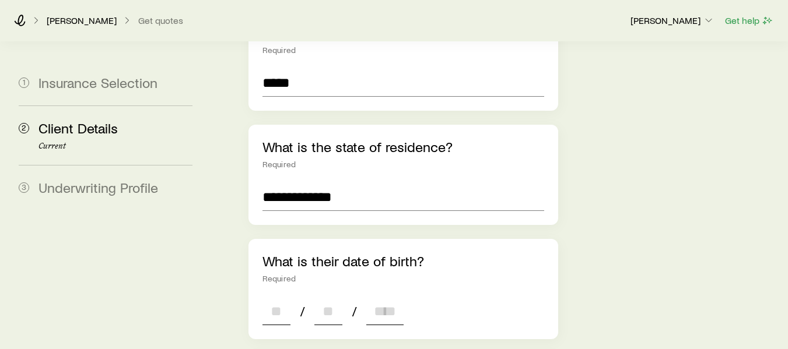
type input "**"
type input "****"
type input "*"
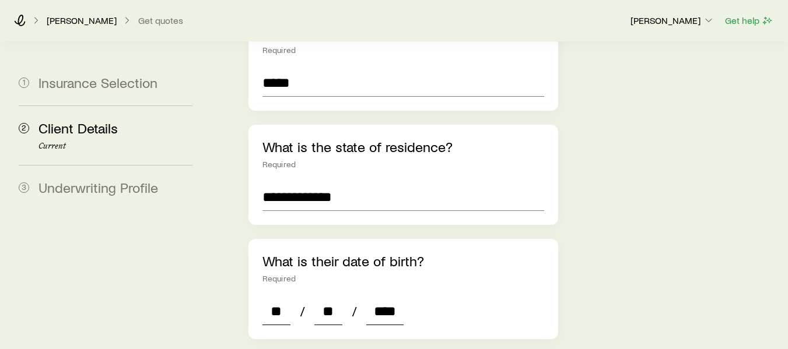
type input "*"
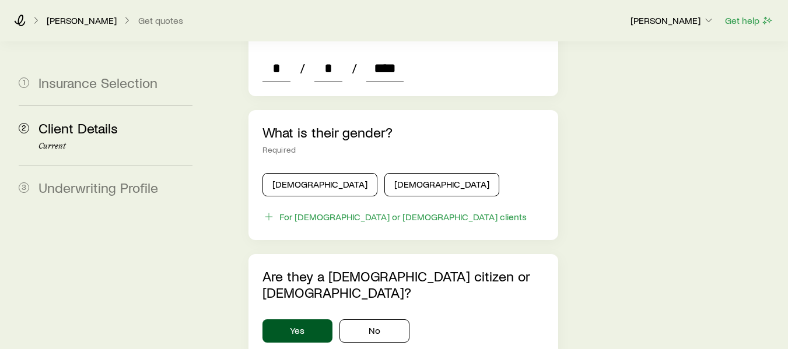
scroll to position [552, 0]
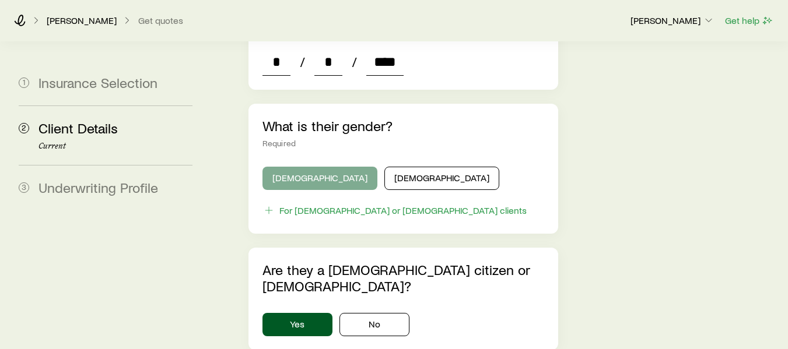
type input "****"
click at [307, 167] on button "[DEMOGRAPHIC_DATA]" at bounding box center [319, 178] width 115 height 23
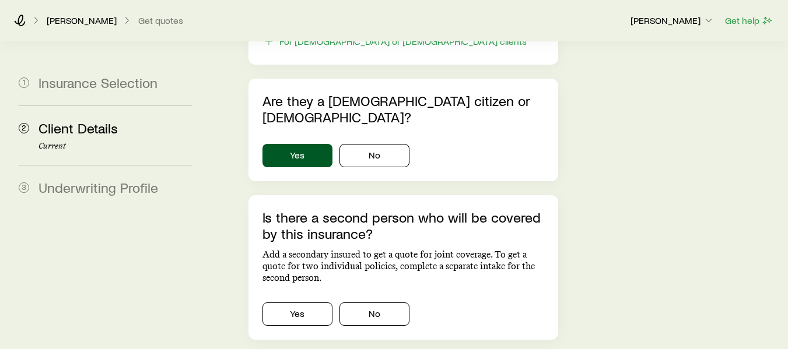
scroll to position [793, 0]
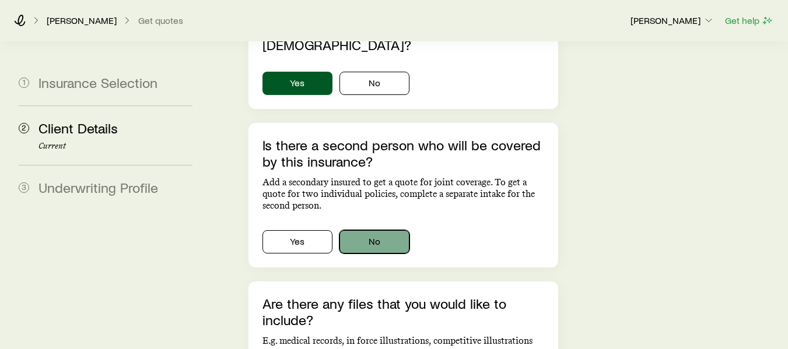
click at [363, 230] on button "No" at bounding box center [374, 241] width 70 height 23
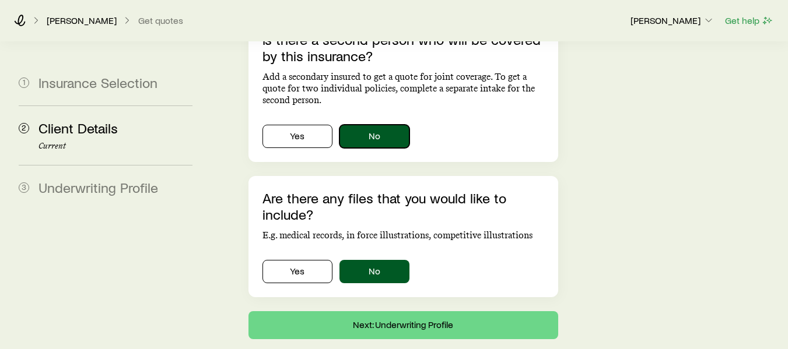
scroll to position [919, 0]
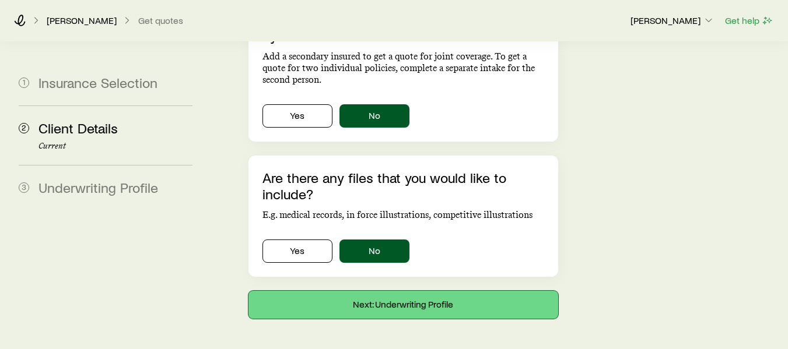
click at [442, 291] on button "Next: Underwriting Profile" at bounding box center [403, 305] width 310 height 28
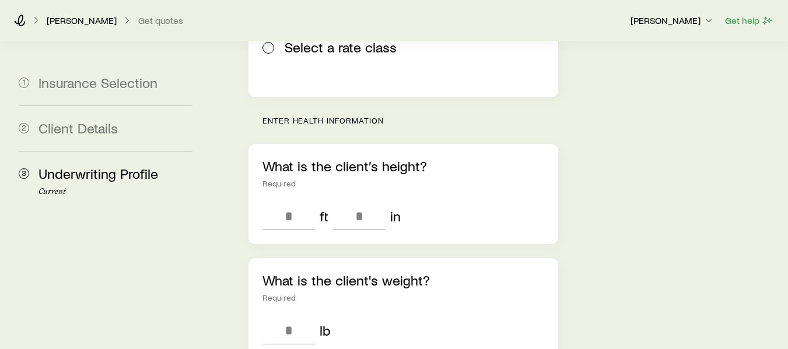
scroll to position [387, 0]
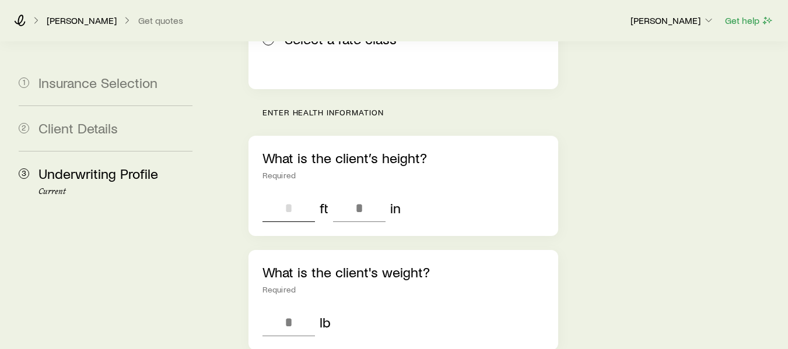
click at [291, 194] on input "tel" at bounding box center [288, 208] width 52 height 28
type input "*"
click at [355, 194] on input "tel" at bounding box center [359, 208] width 52 height 28
type input "*"
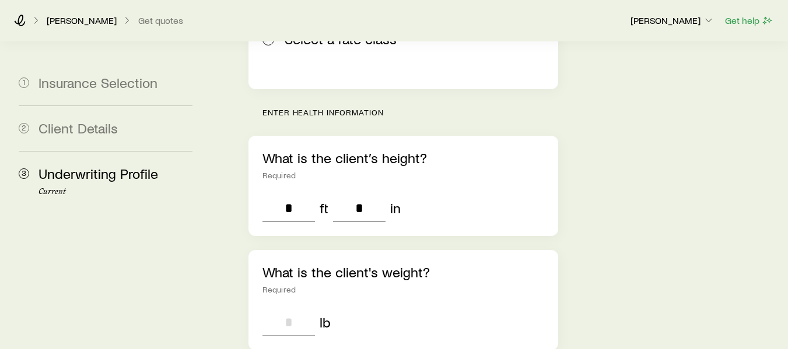
click at [286, 308] on input "tel" at bounding box center [288, 322] width 52 height 28
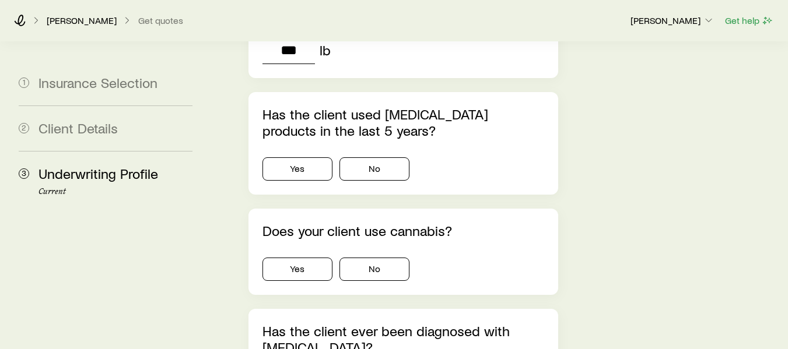
scroll to position [663, 0]
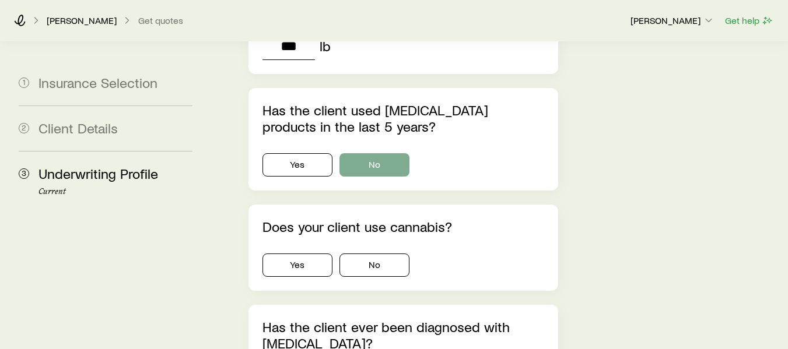
type input "***"
click at [373, 153] on button "No" at bounding box center [374, 164] width 70 height 23
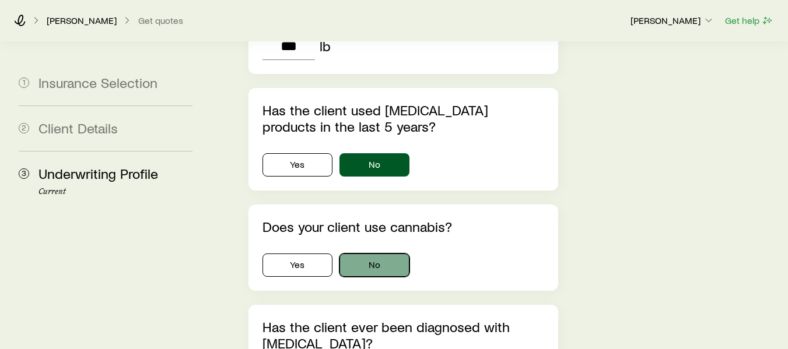
click at [363, 254] on button "No" at bounding box center [374, 265] width 70 height 23
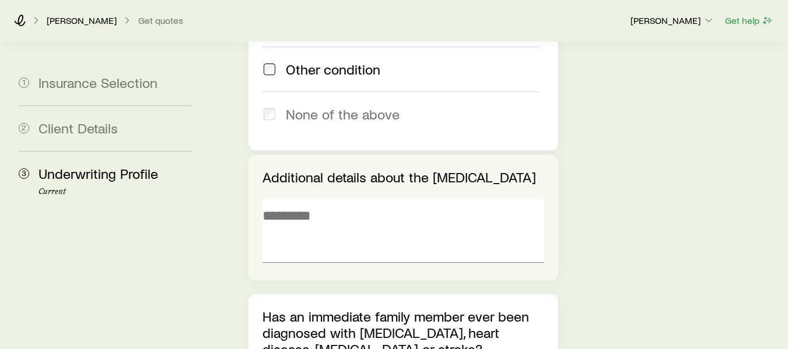
scroll to position [1417, 0]
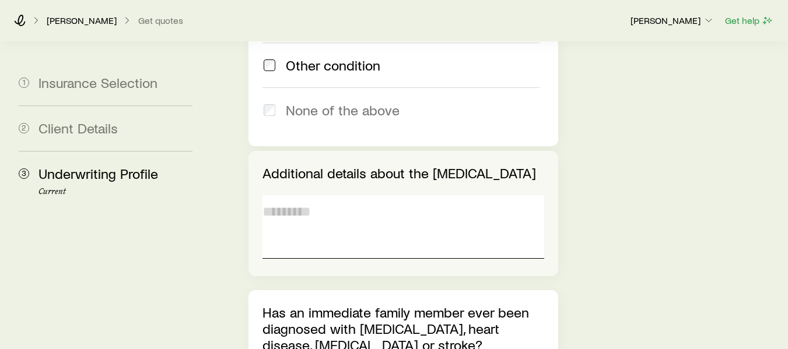
click at [332, 195] on textarea at bounding box center [403, 227] width 282 height 64
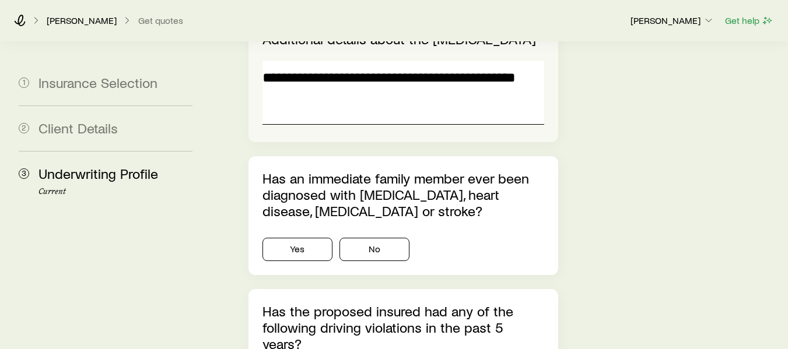
scroll to position [1596, 0]
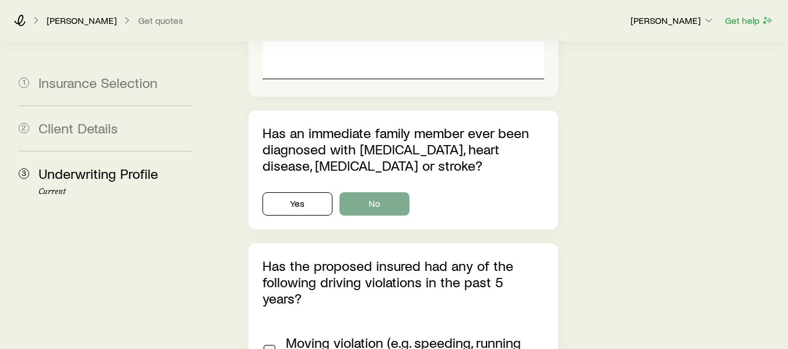
type textarea "**********"
click at [371, 192] on button "No" at bounding box center [374, 203] width 70 height 23
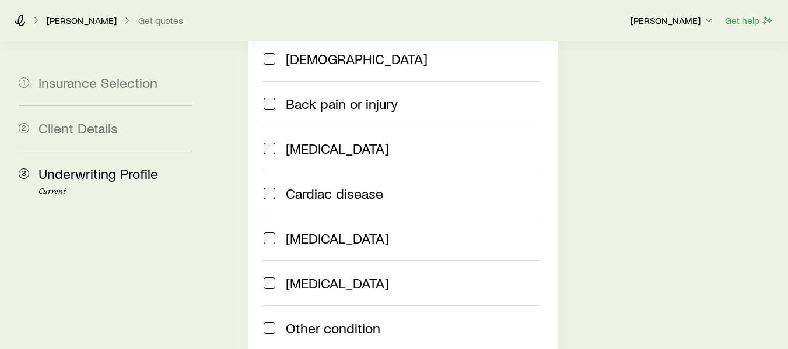
scroll to position [1145, 0]
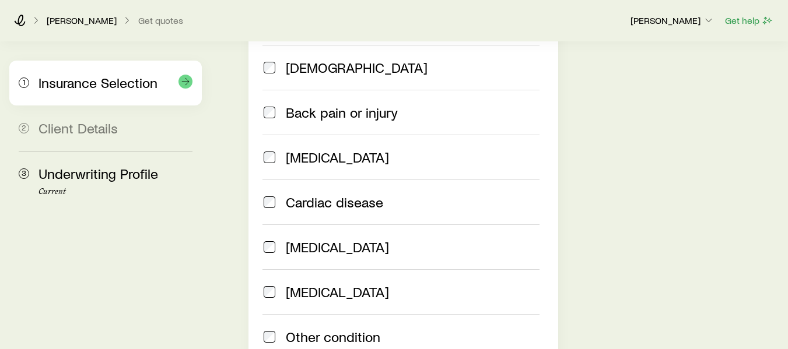
click at [99, 84] on span "Insurance Selection" at bounding box center [97, 82] width 119 height 17
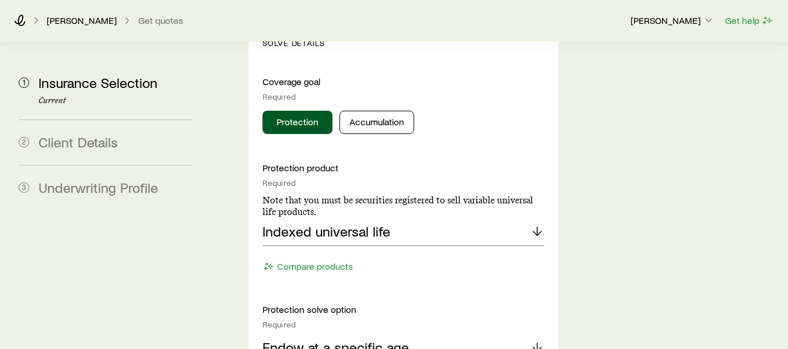
scroll to position [596, 0]
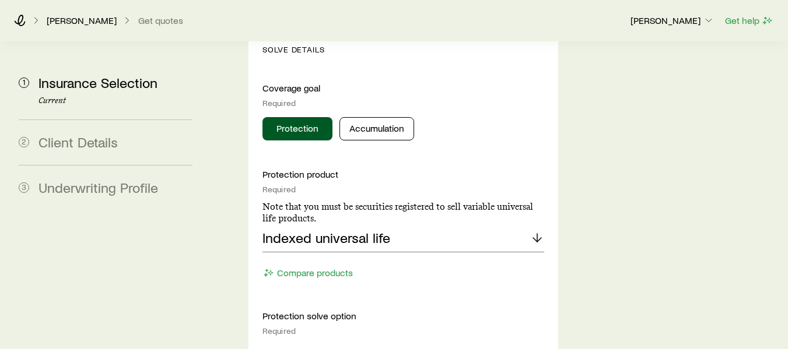
click at [542, 231] on icon at bounding box center [537, 238] width 14 height 14
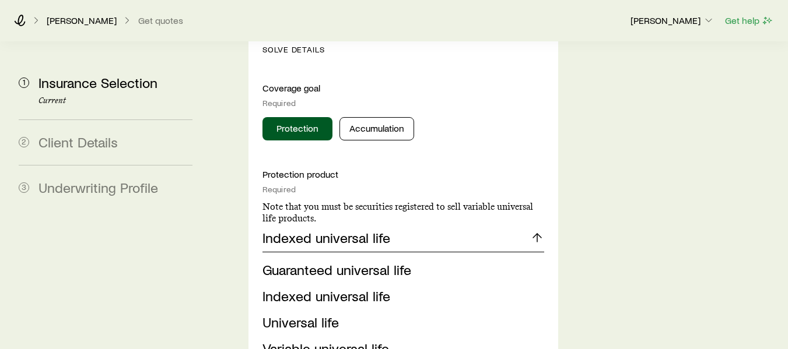
click at [542, 231] on icon at bounding box center [537, 238] width 14 height 14
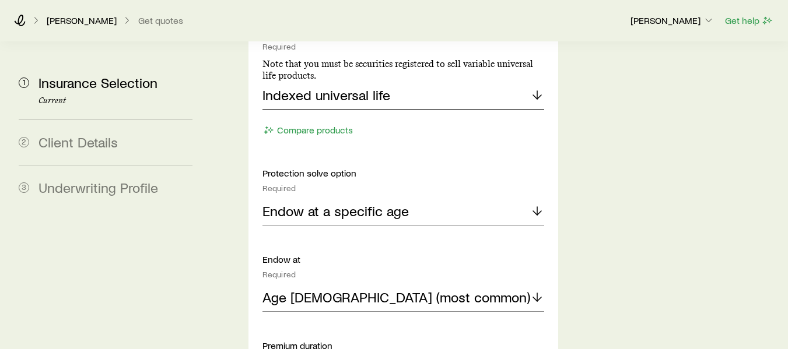
scroll to position [659, 0]
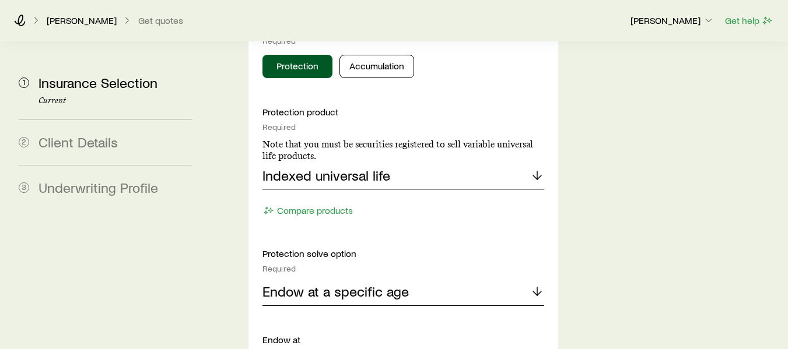
click at [536, 284] on icon at bounding box center [537, 291] width 14 height 14
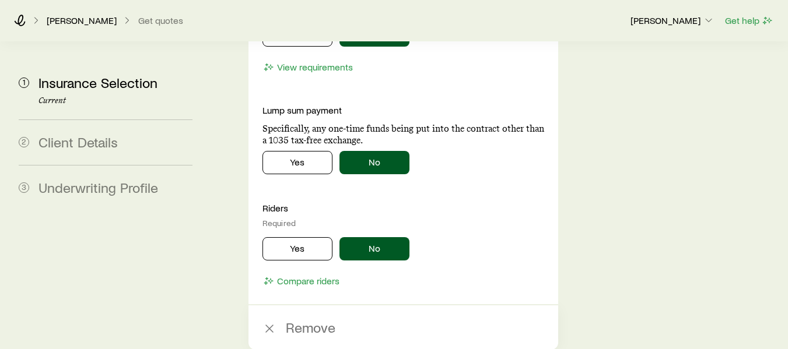
scroll to position [3150, 0]
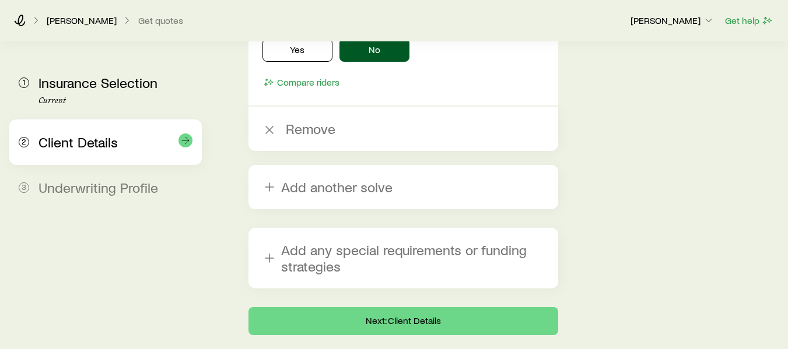
click at [115, 149] on span "Client Details" at bounding box center [77, 142] width 79 height 17
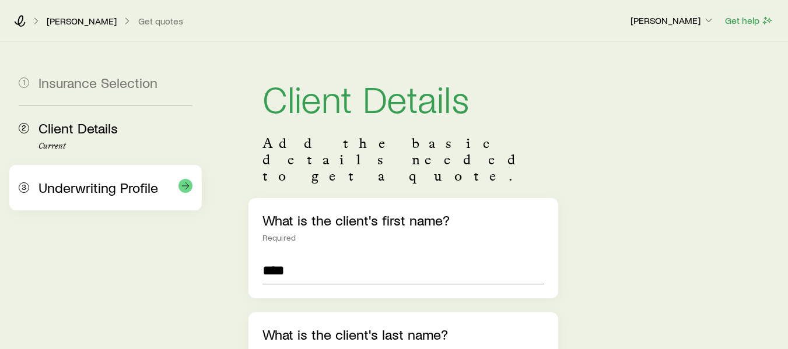
click at [107, 185] on span "Underwriting Profile" at bounding box center [98, 187] width 120 height 17
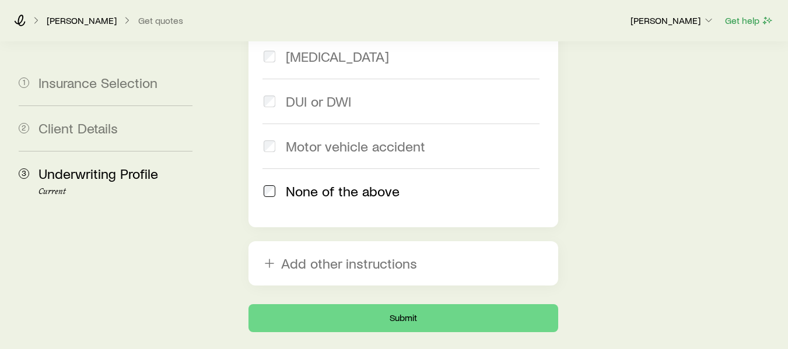
scroll to position [2001, 0]
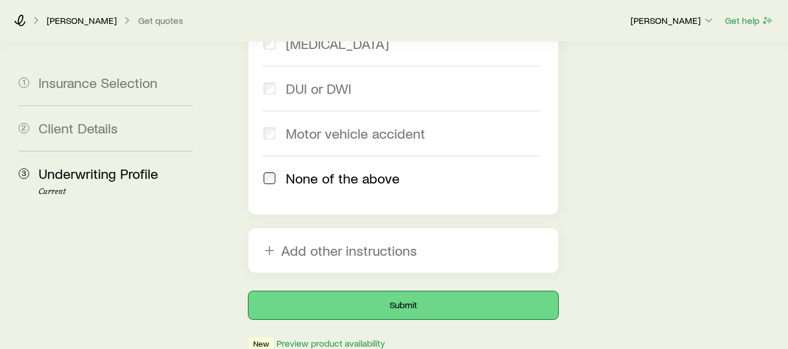
click at [410, 291] on button "Submit" at bounding box center [403, 305] width 310 height 28
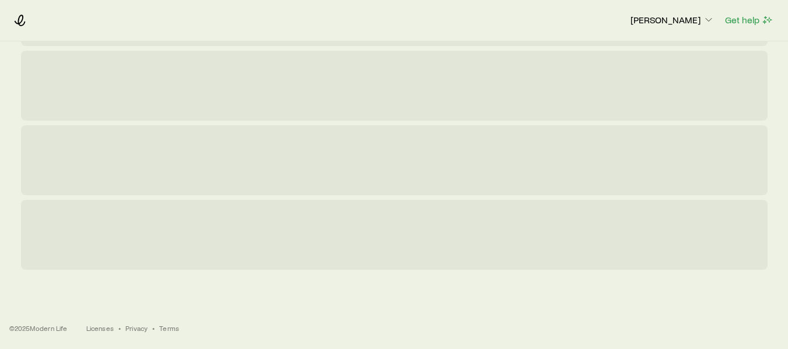
scroll to position [0, 0]
